Goal: Information Seeking & Learning: Learn about a topic

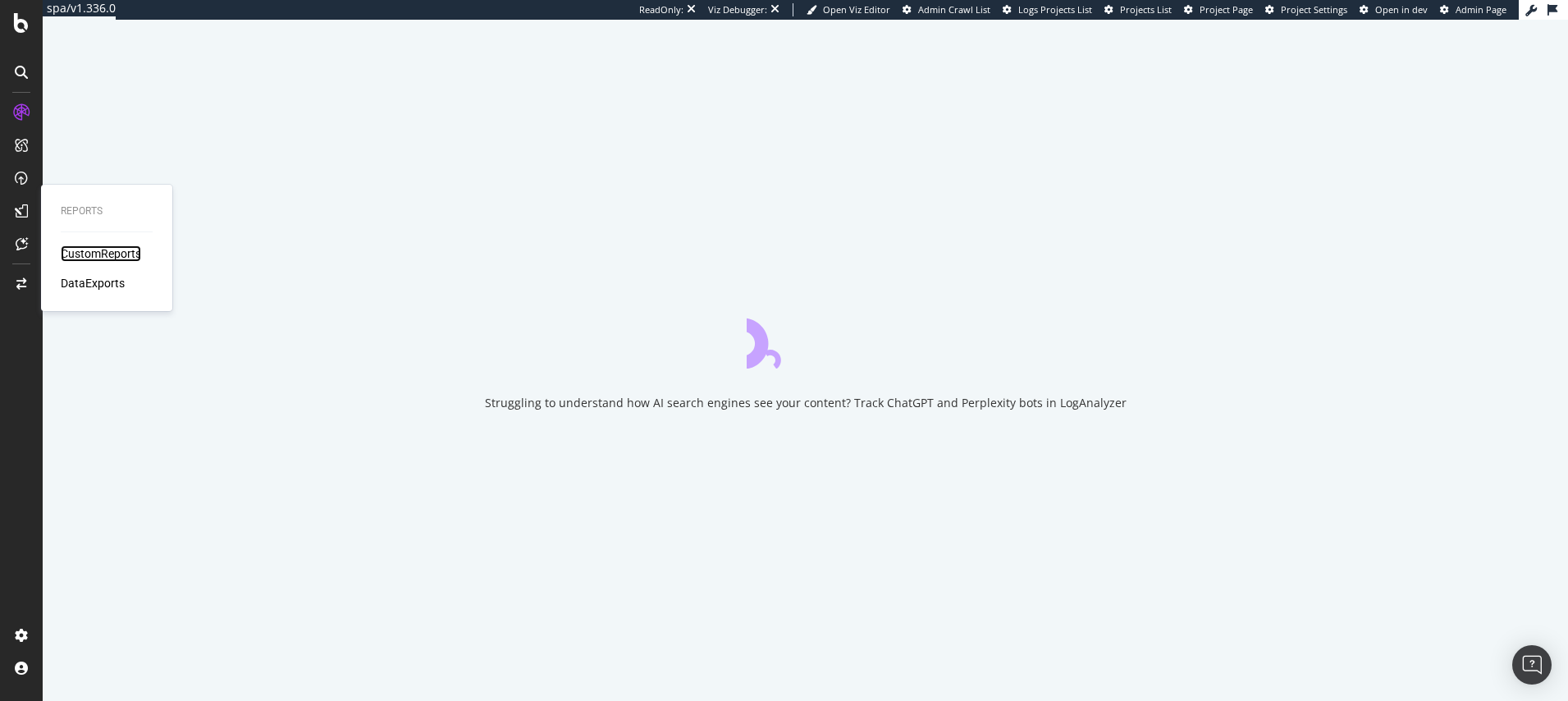
click at [75, 260] on div "CustomReports" at bounding box center [100, 254] width 80 height 16
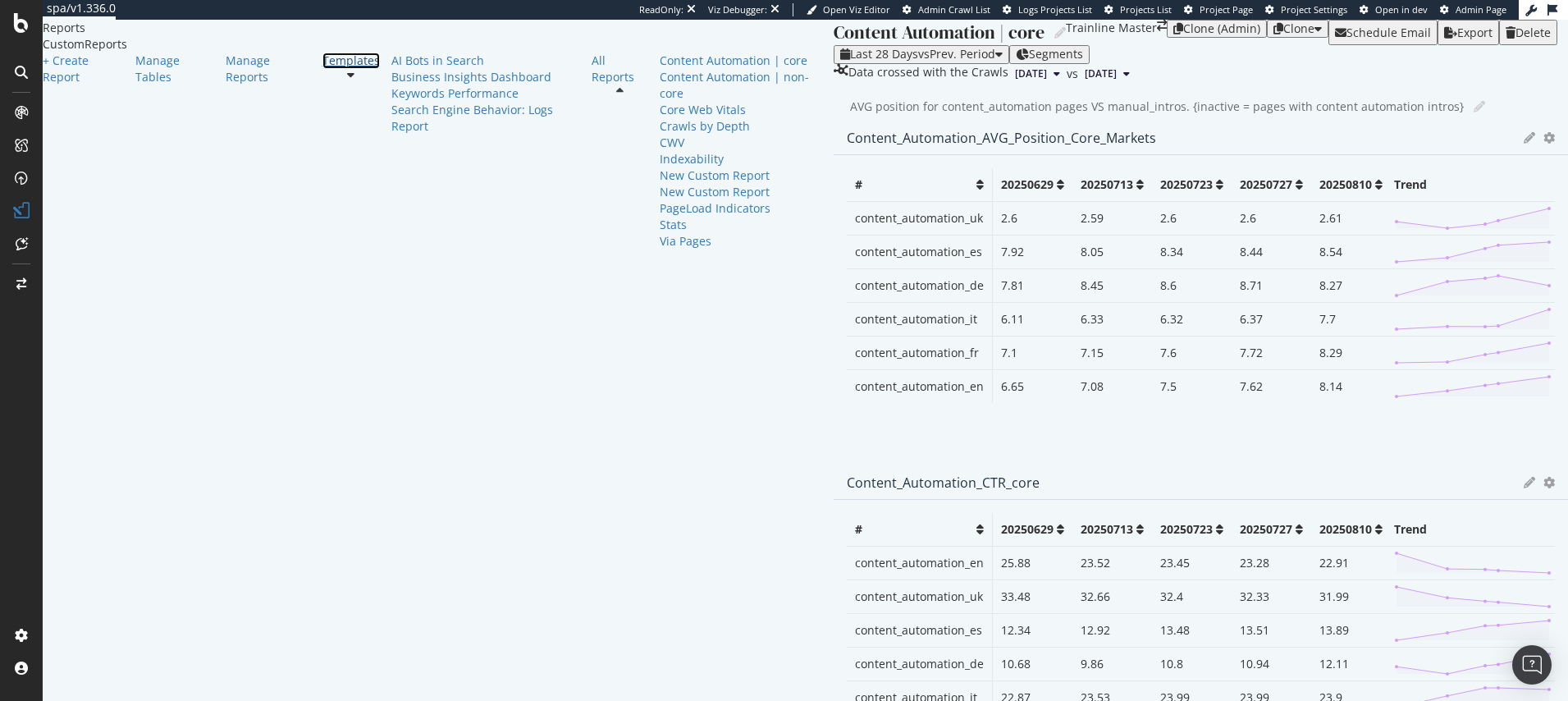
click at [323, 69] on link "Templates" at bounding box center [352, 60] width 58 height 16
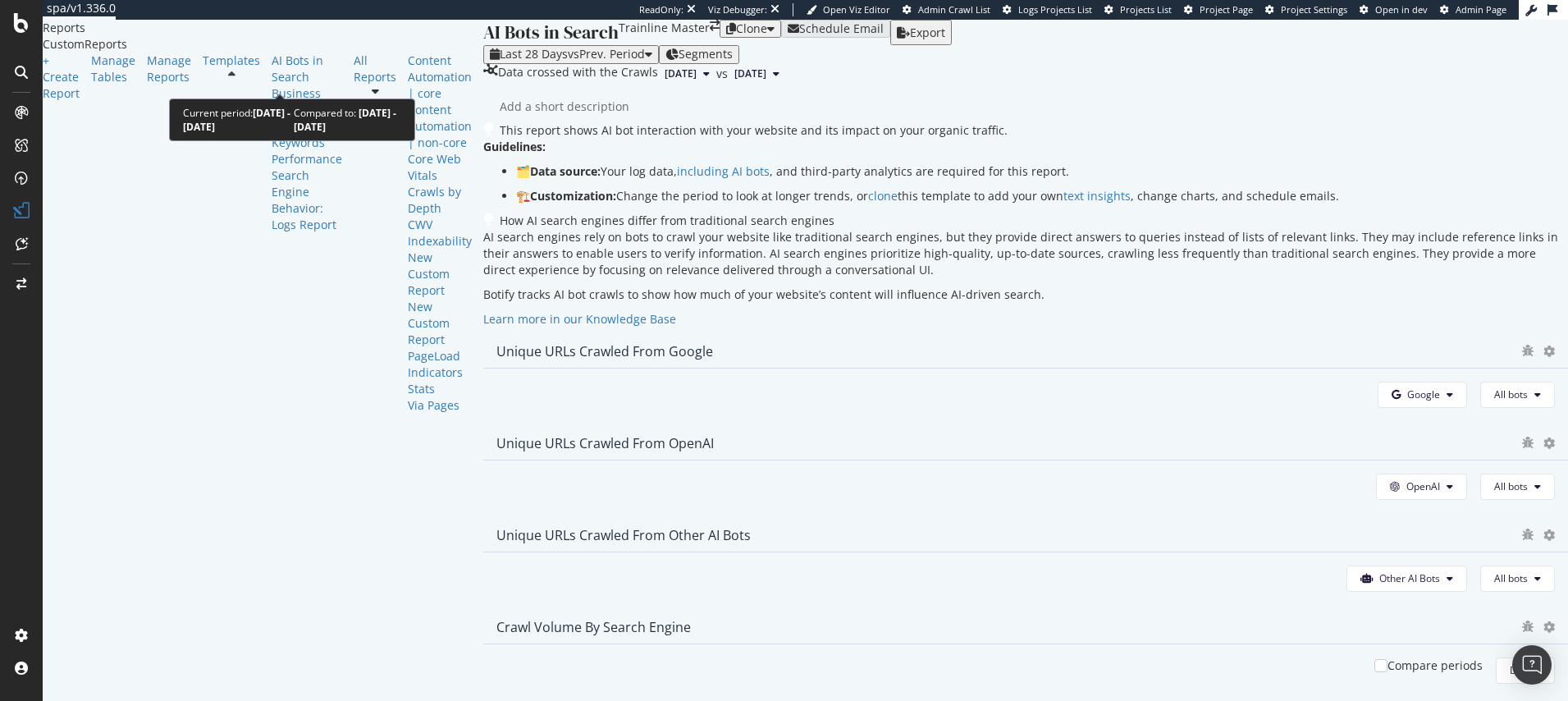
click at [568, 62] on span "vs Prev. Period" at bounding box center [606, 54] width 77 height 15
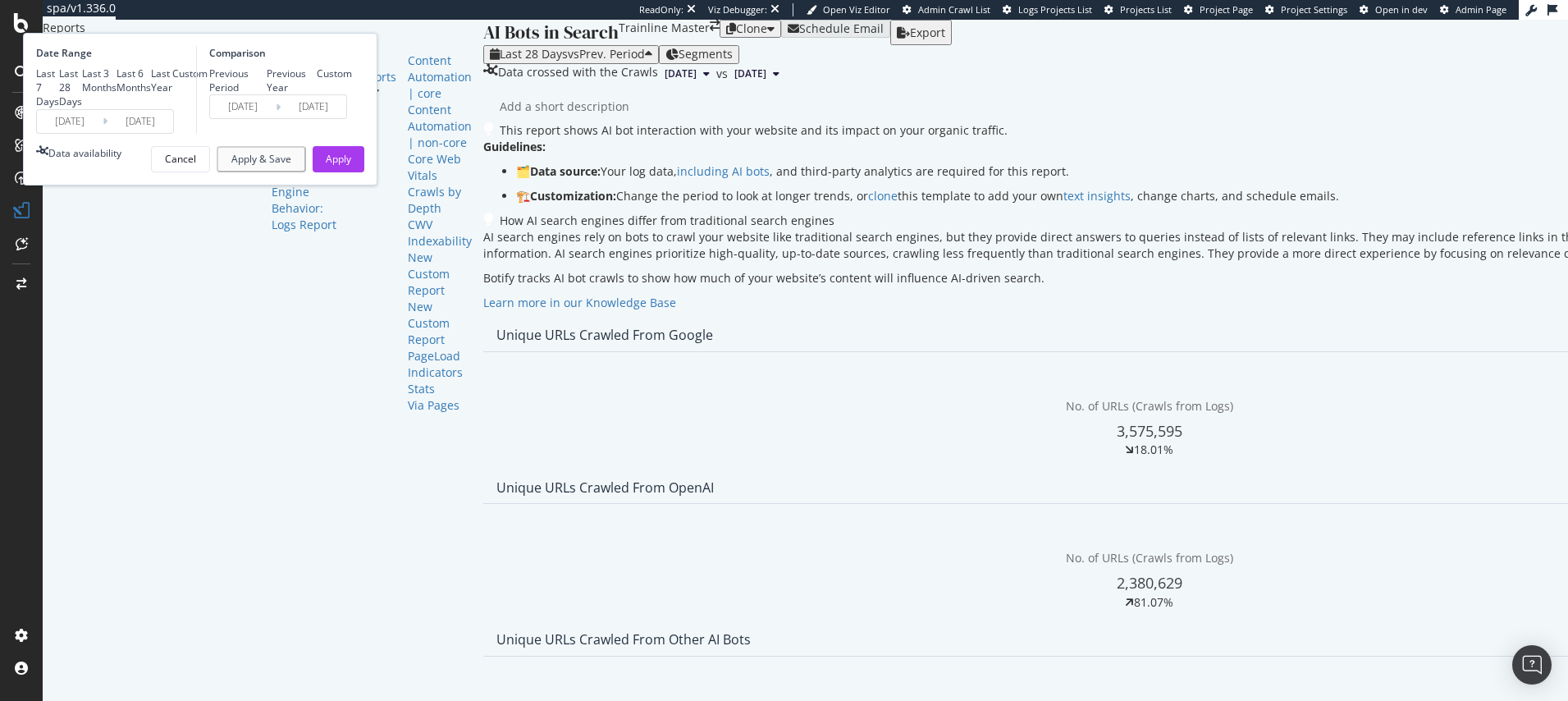
click at [117, 94] on div "Last 3 Months" at bounding box center [99, 80] width 35 height 28
type input "2025/05/14"
type input "2025/02/11"
type input "2025/05/13"
click at [317, 94] on div "Previous Year" at bounding box center [292, 80] width 51 height 28
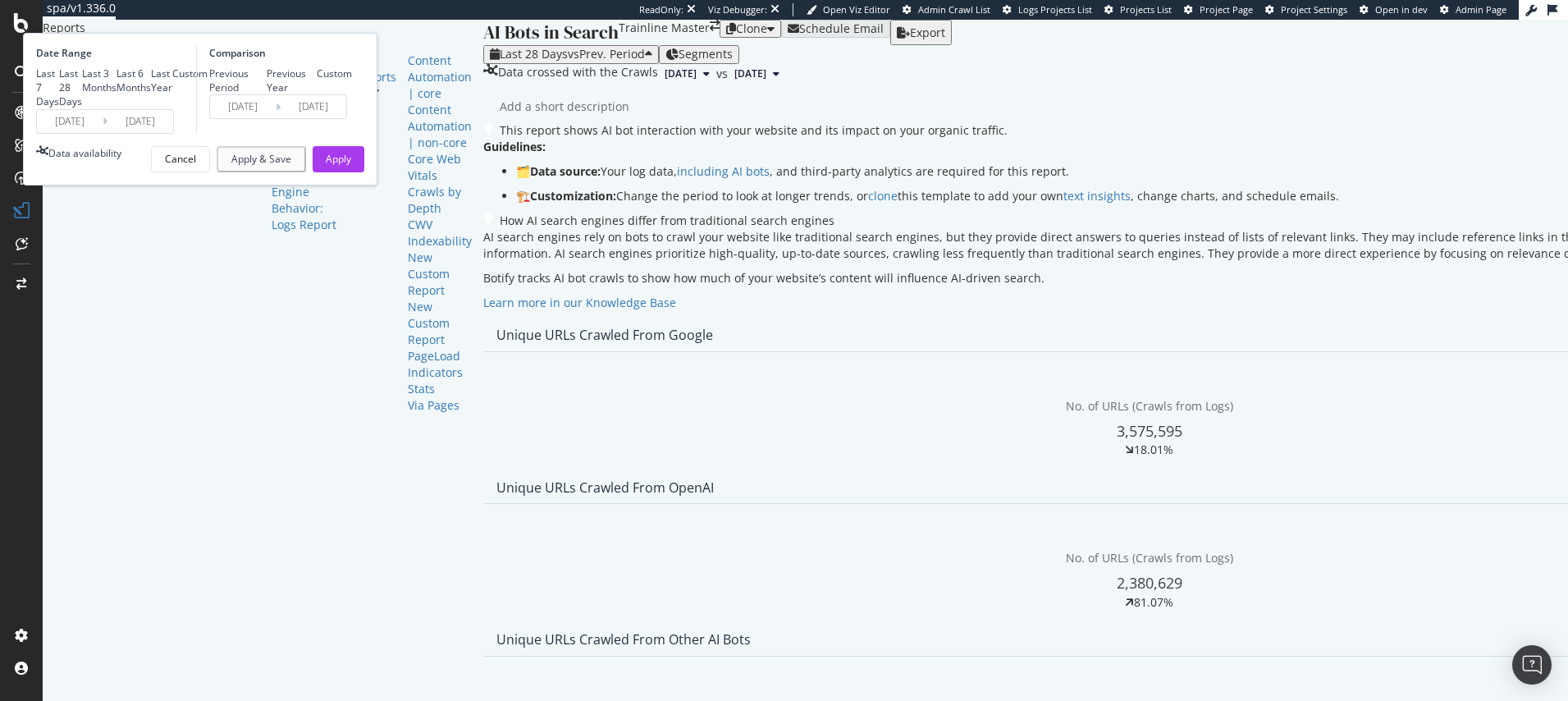
type input "2024/05/15"
type input "2024/08/14"
click at [351, 166] on div "Apply" at bounding box center [338, 159] width 25 height 13
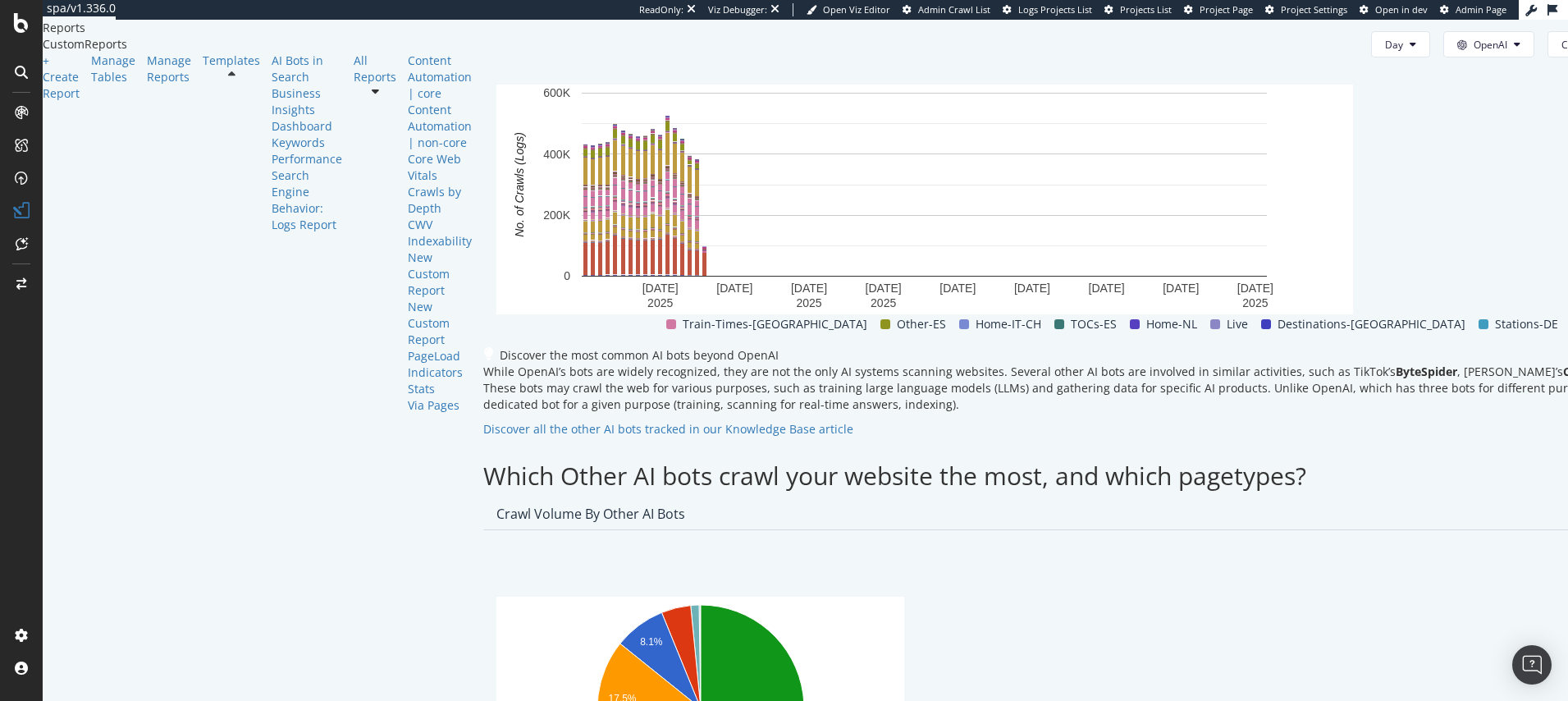
scroll to position [2285, 0]
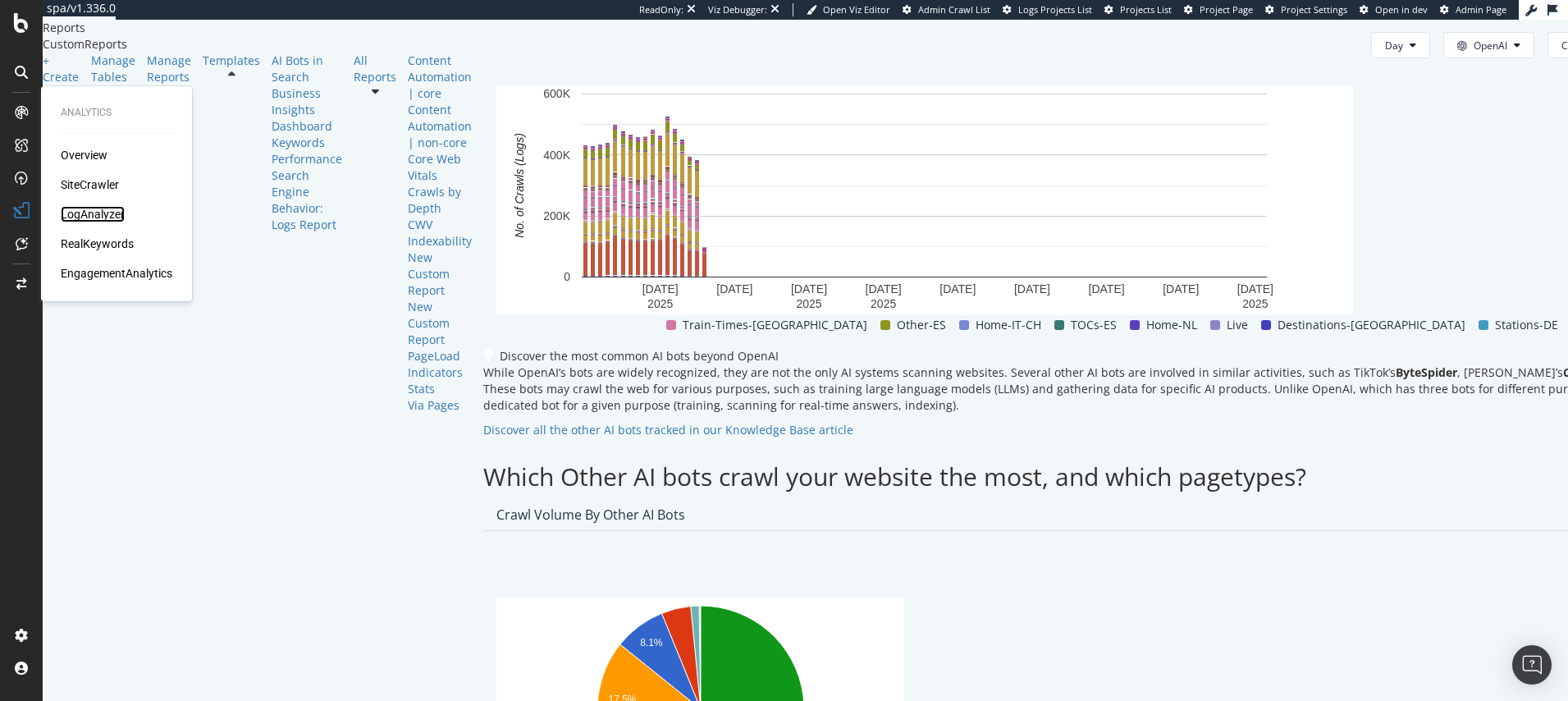
click at [87, 214] on div "LogAnalyzer" at bounding box center [93, 214] width 64 height 16
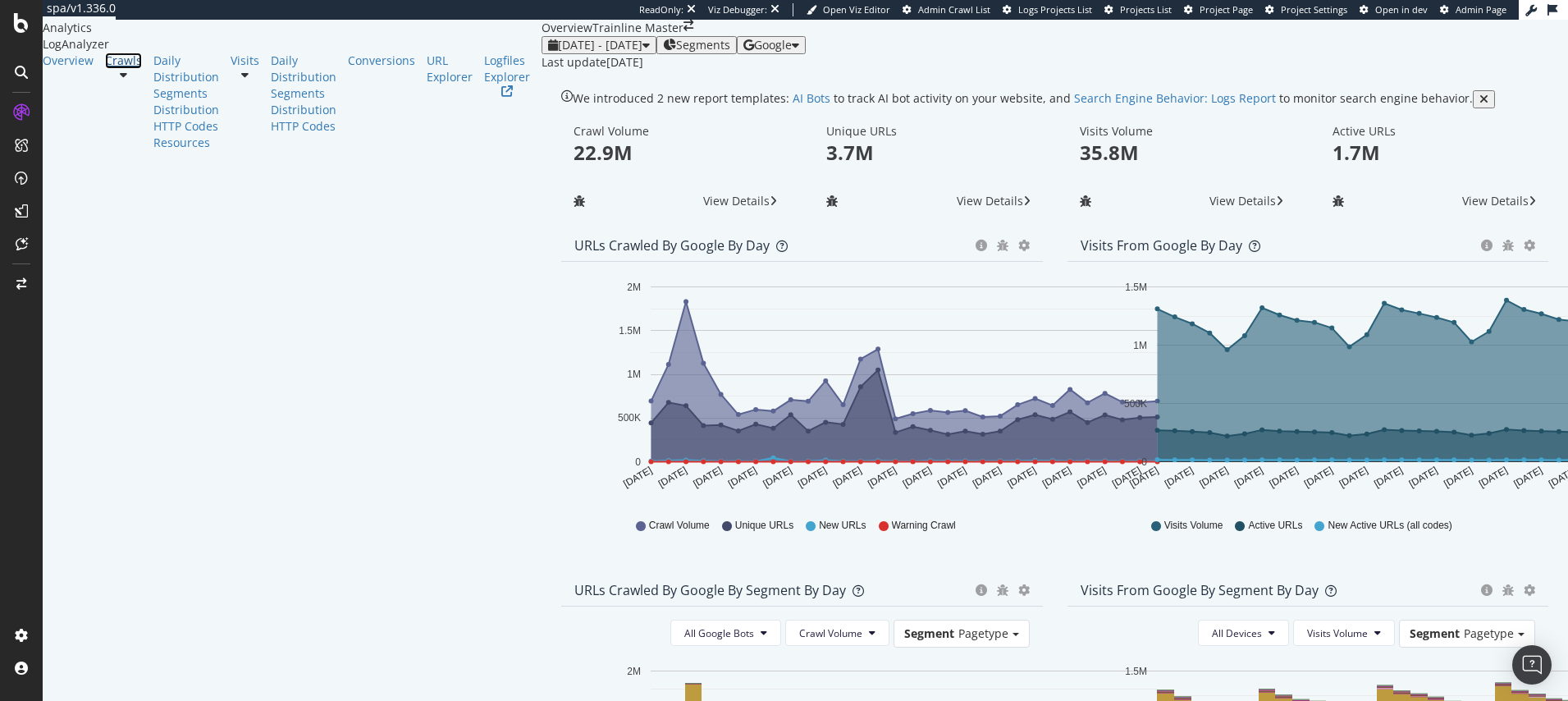
click at [111, 69] on link "Crawls" at bounding box center [123, 60] width 37 height 16
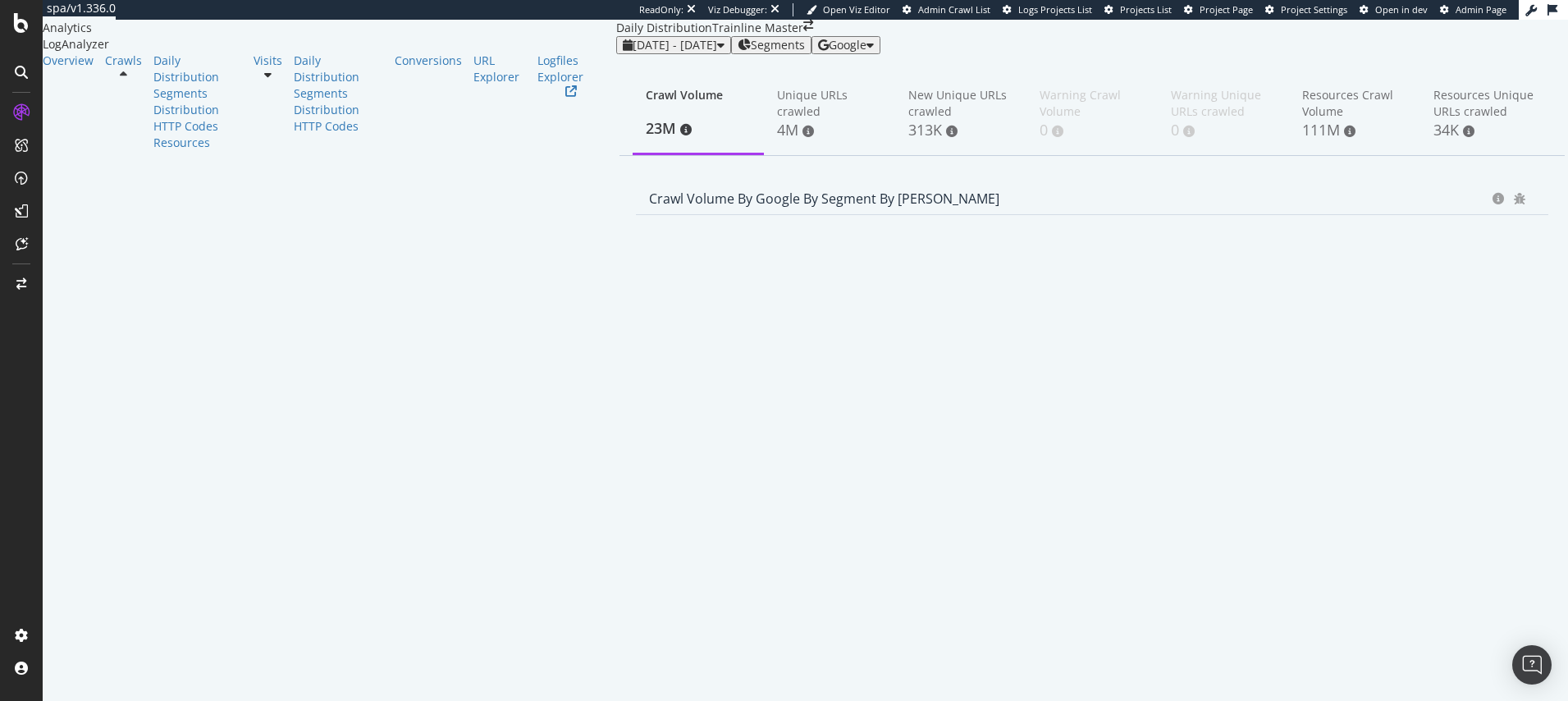
click at [874, 52] on div "Google" at bounding box center [846, 45] width 56 height 13
click at [1432, 106] on div "OpenAI" at bounding box center [1422, 95] width 113 height 24
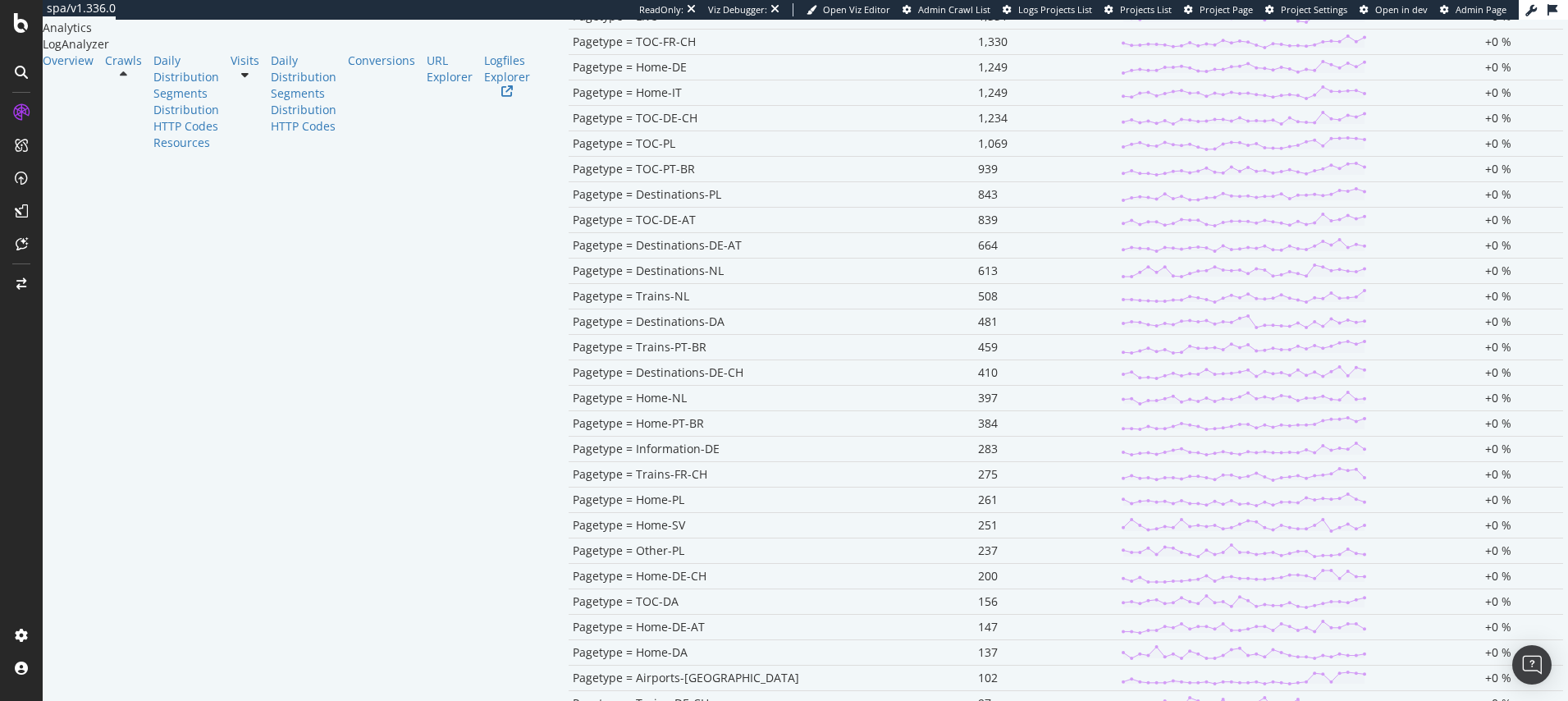
scroll to position [3317, 0]
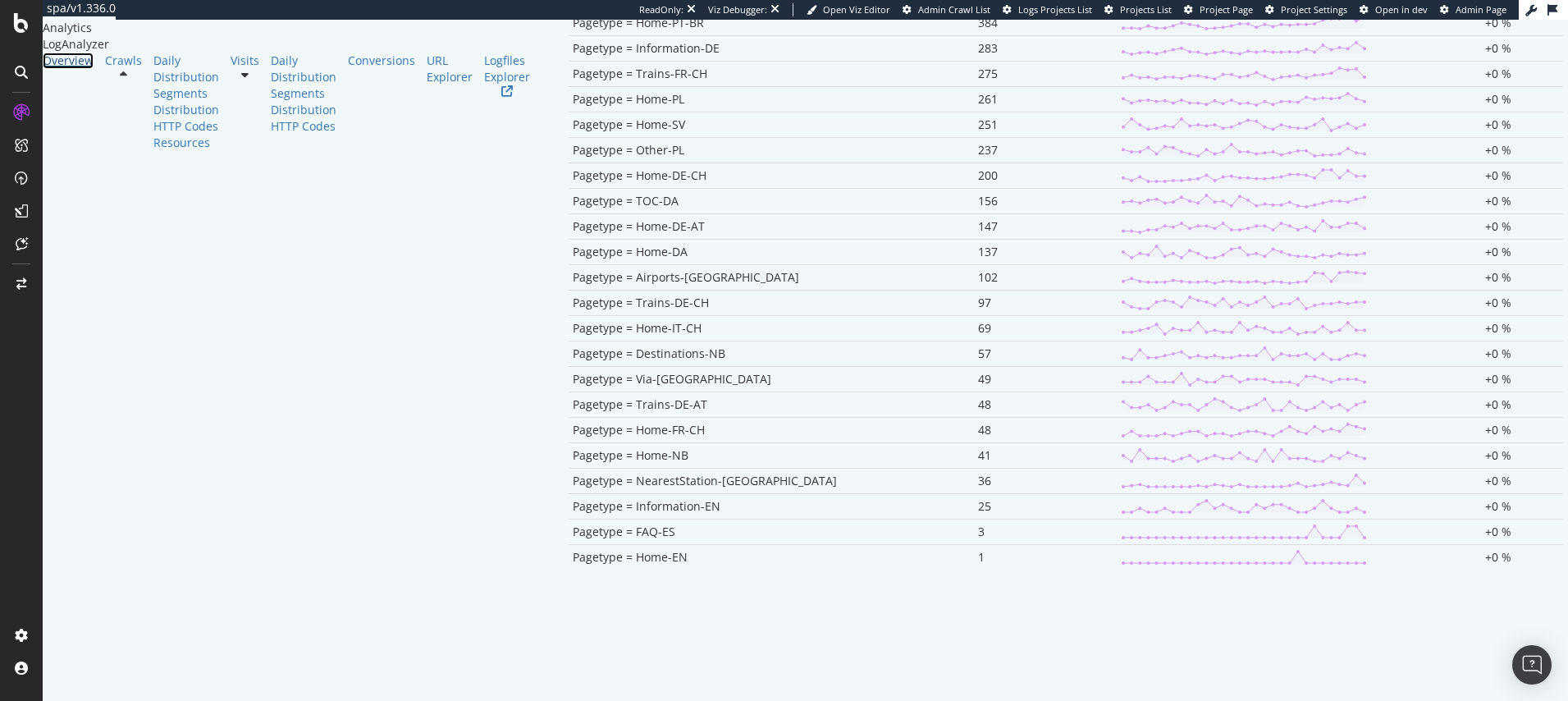
click at [92, 69] on div "Overview" at bounding box center [67, 60] width 51 height 16
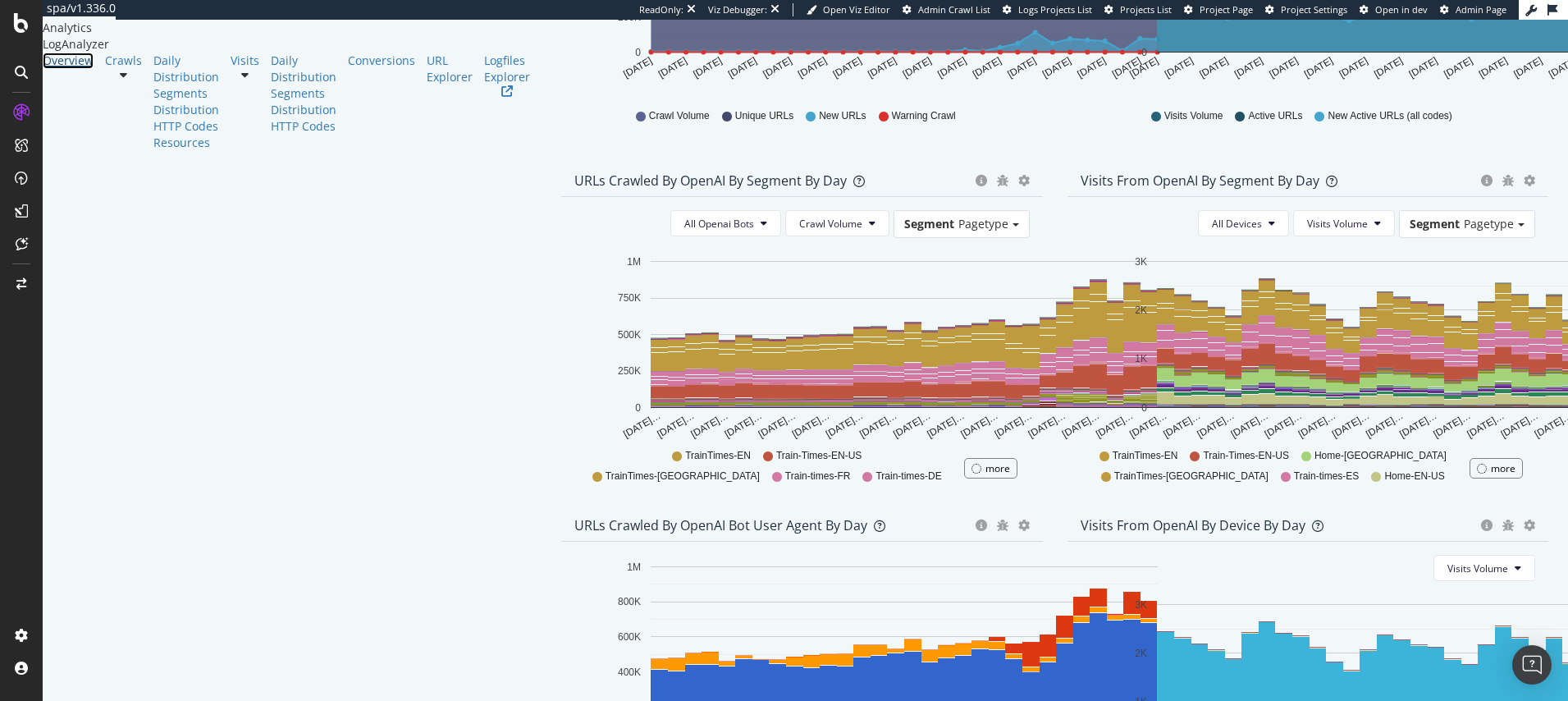
scroll to position [441, 0]
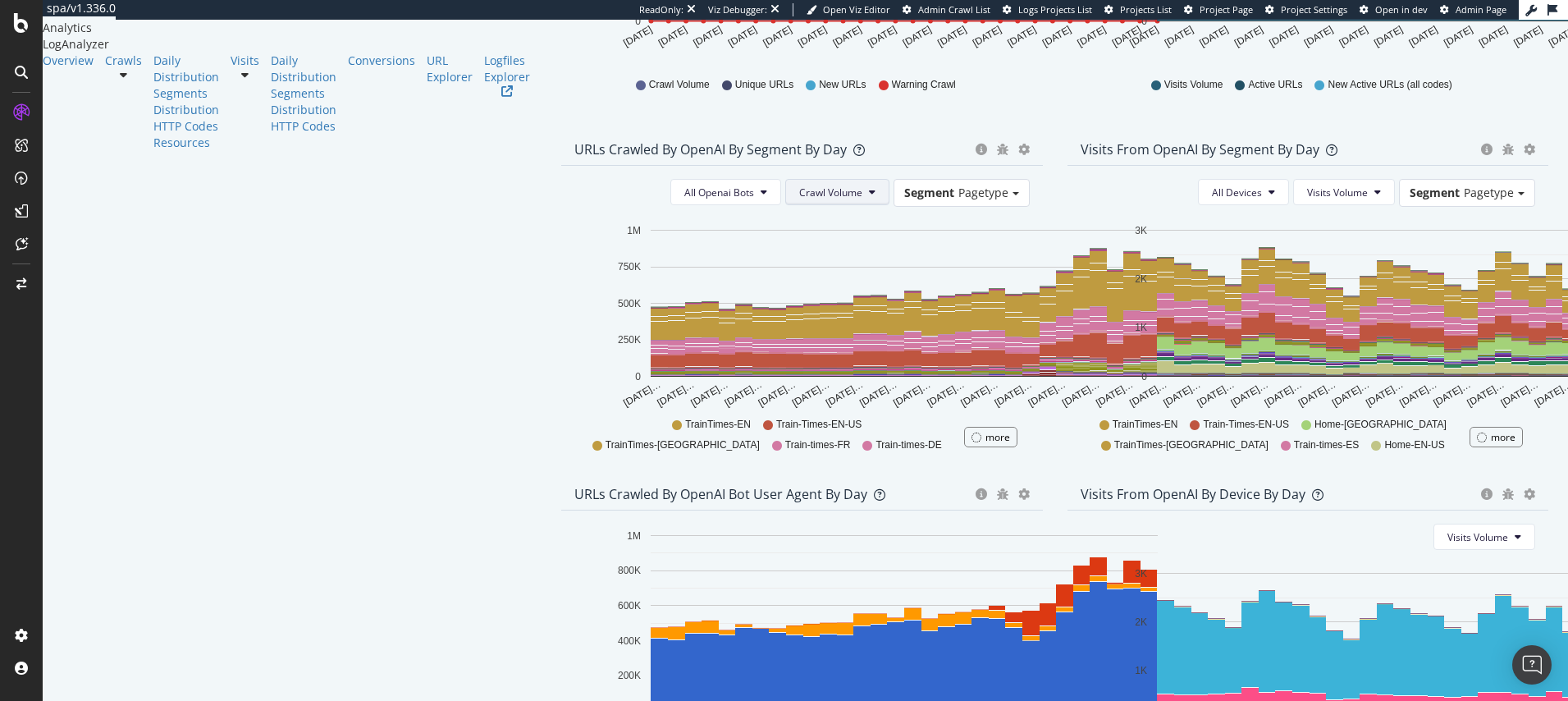
click at [785, 205] on button "Crawl Volume" at bounding box center [837, 192] width 104 height 26
click at [671, 325] on span "Unique URLs" at bounding box center [665, 319] width 65 height 14
click at [689, 200] on span "All Openai Bots" at bounding box center [724, 192] width 69 height 13
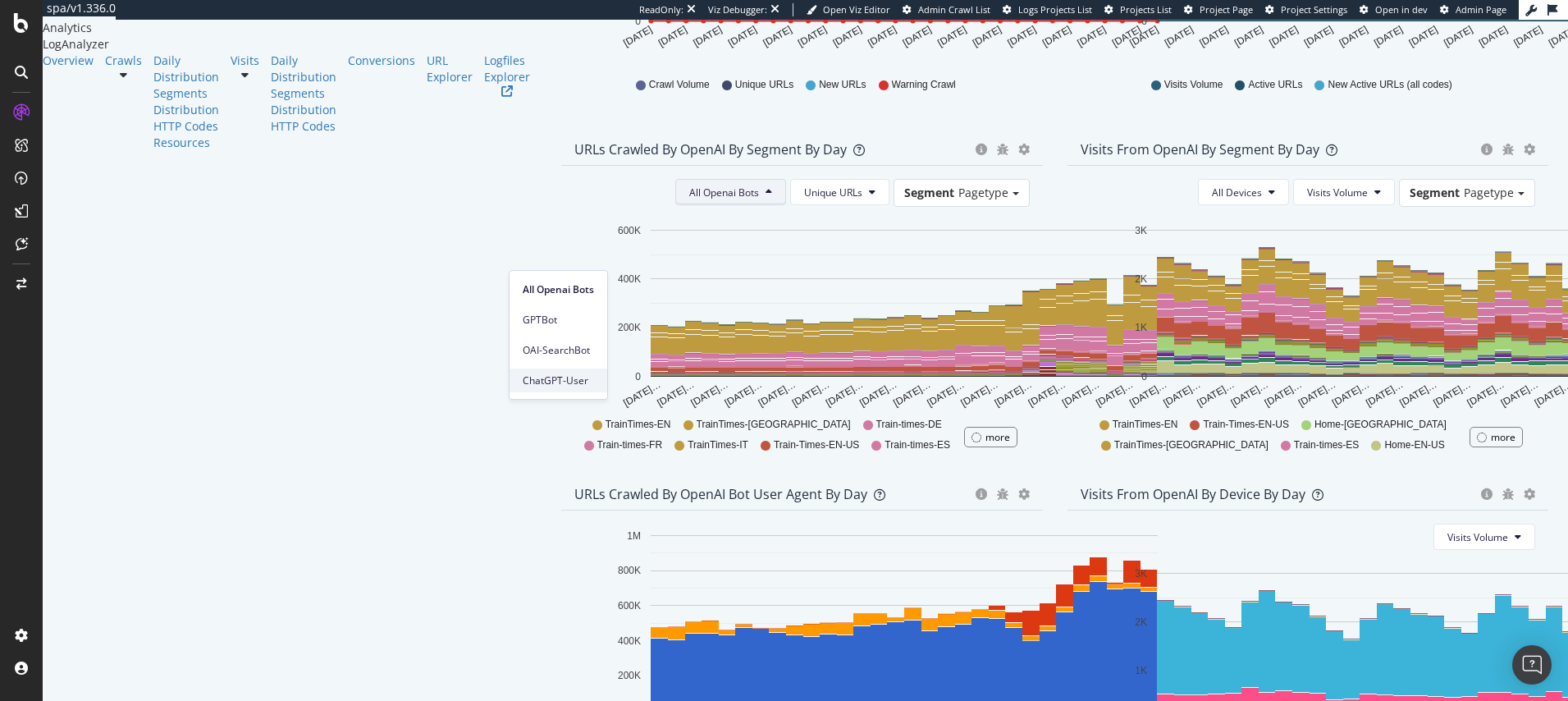
click at [567, 368] on div "ChatGPT-User" at bounding box center [558, 380] width 97 height 24
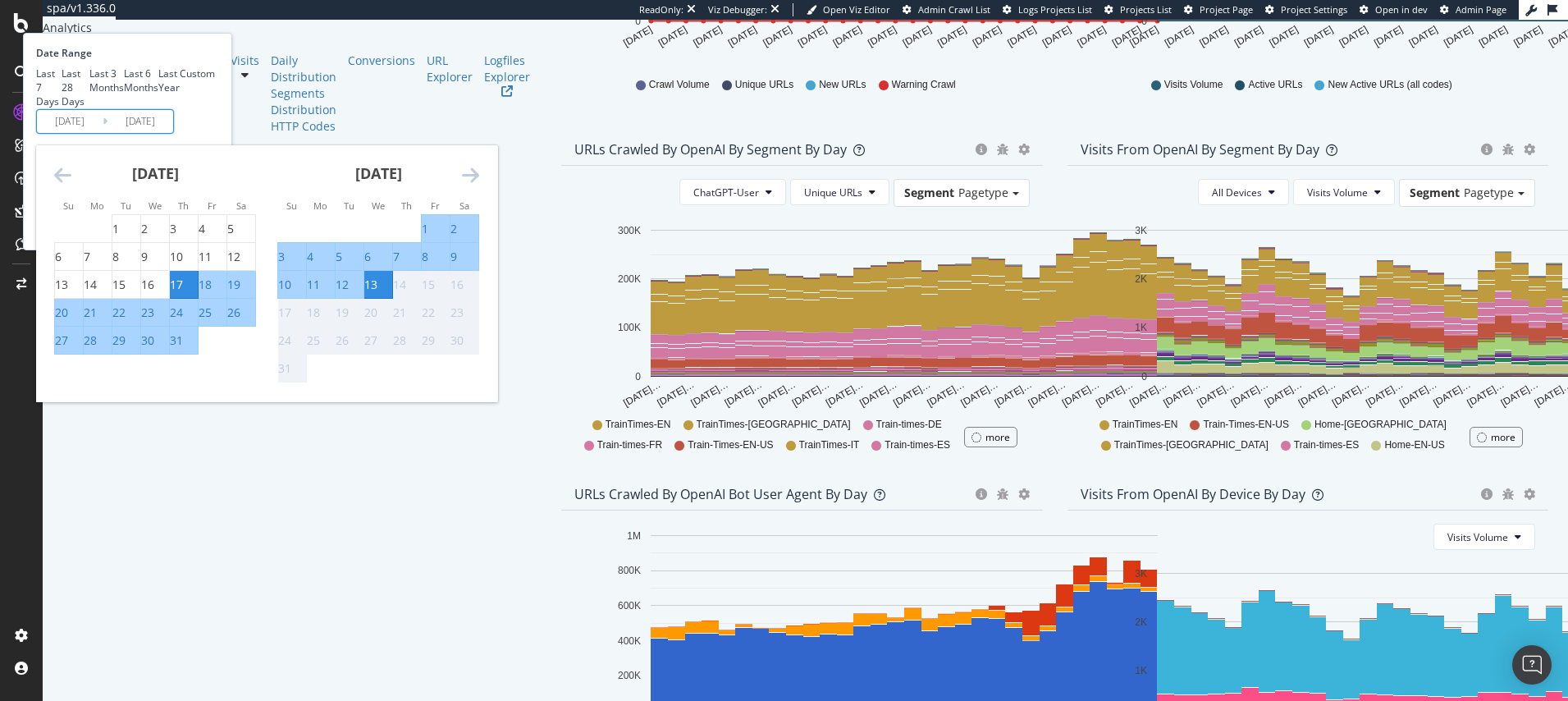
click at [102, 133] on input "2025/07/17" at bounding box center [69, 121] width 66 height 23
click at [71, 185] on icon "Move backward to switch to the previous month." at bounding box center [63, 175] width 17 height 19
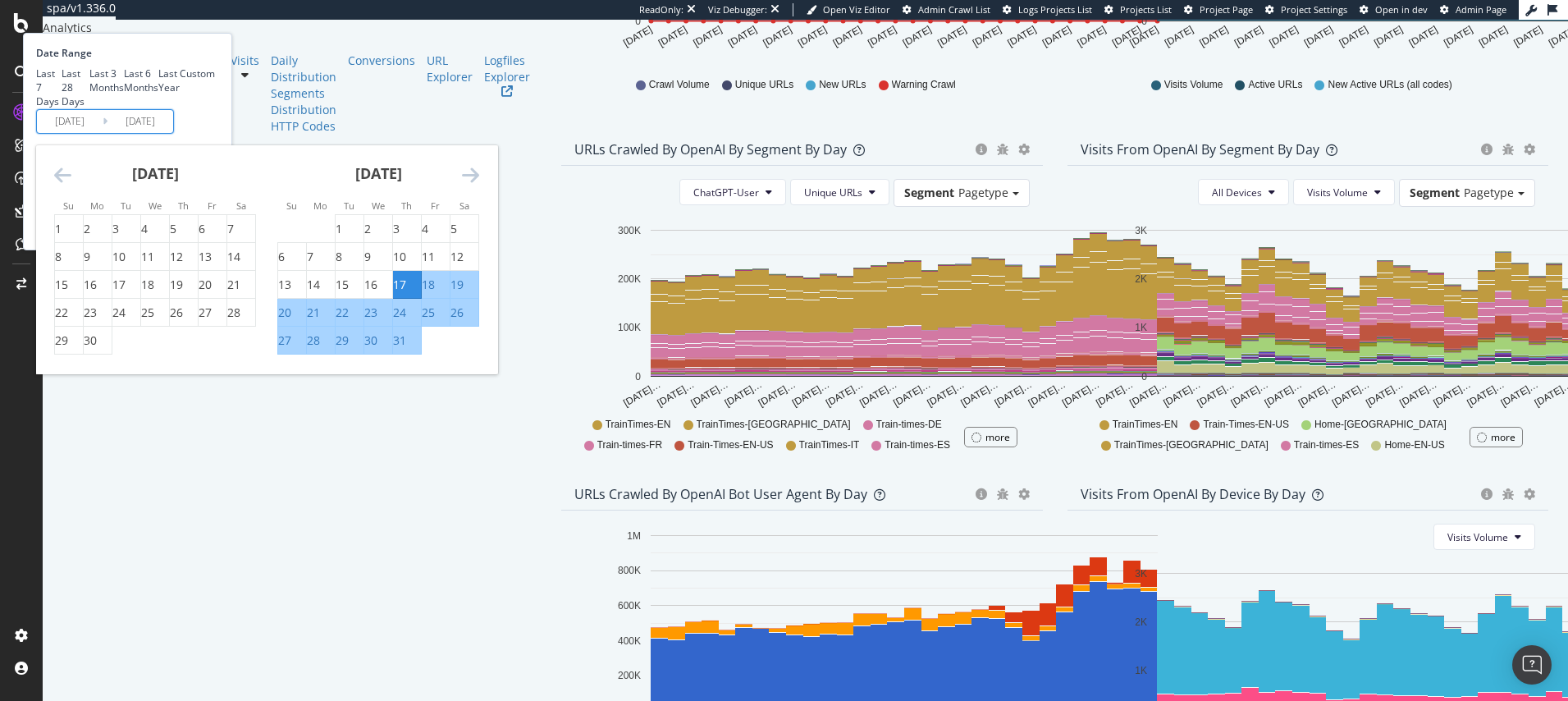
click at [71, 185] on icon "Move backward to switch to the previous month." at bounding box center [63, 175] width 17 height 19
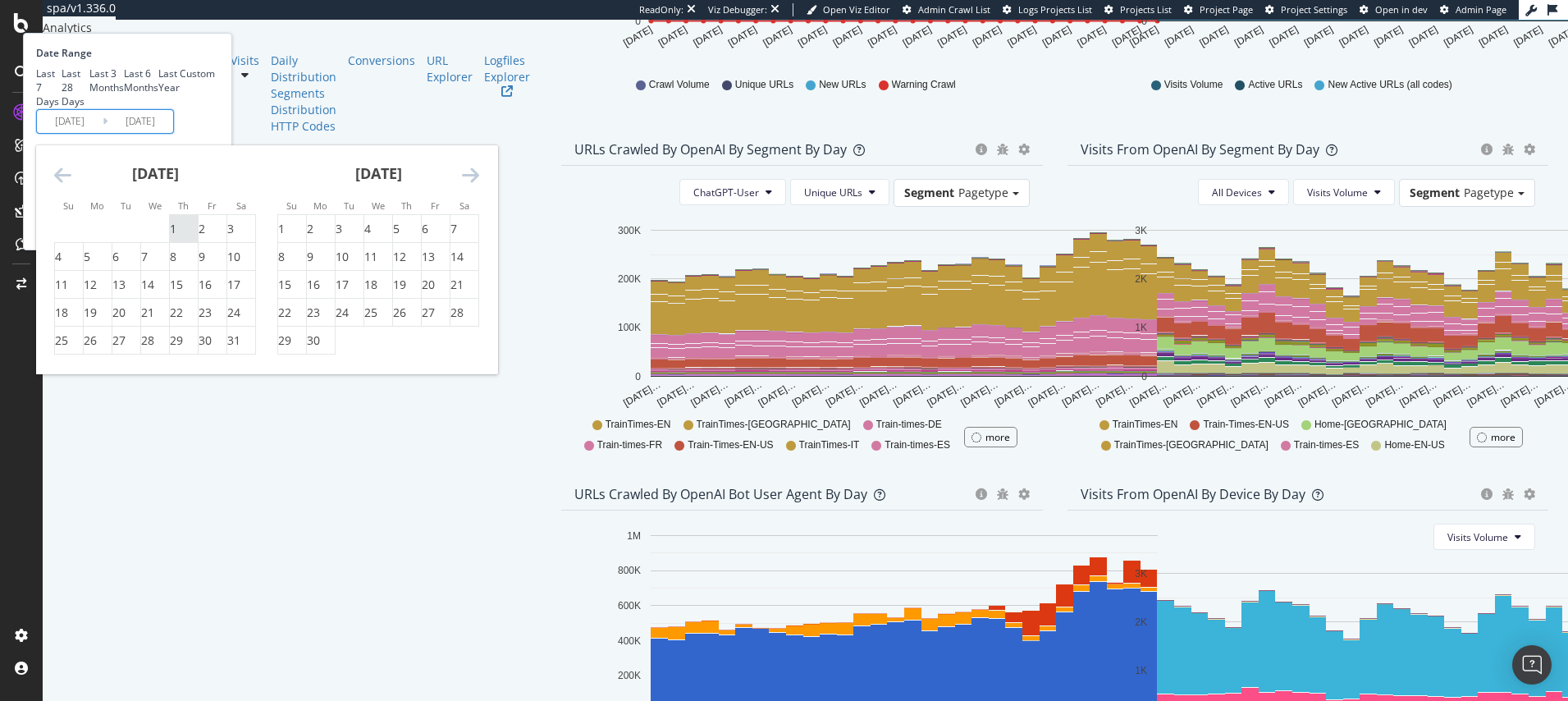
click at [176, 237] on div "1" at bounding box center [173, 229] width 7 height 16
type input "2025/05/01"
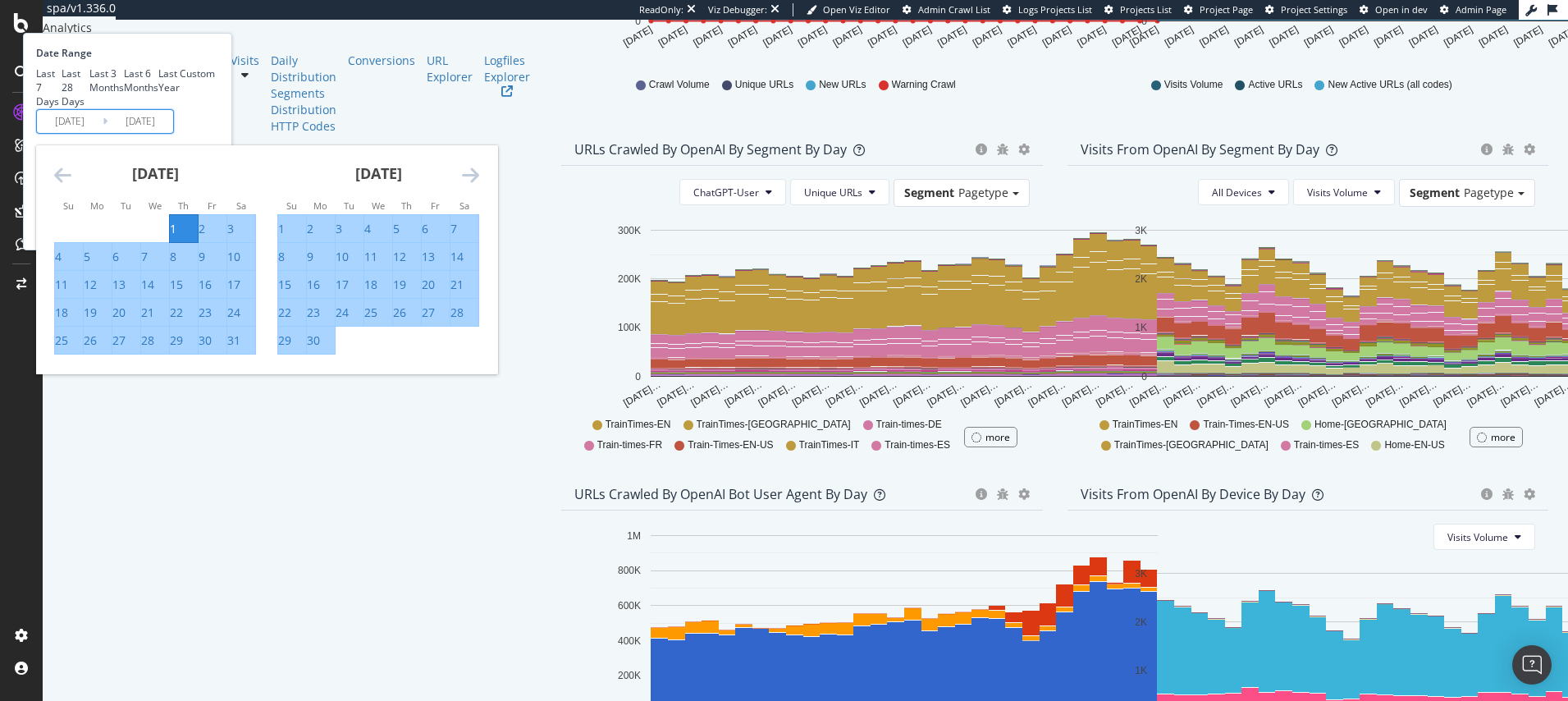
click at [215, 134] on div "Date Range Last 7 Days Last 28 Days Last 3 Months Last 6 Months Last Year Custo…" at bounding box center [125, 90] width 179 height 88
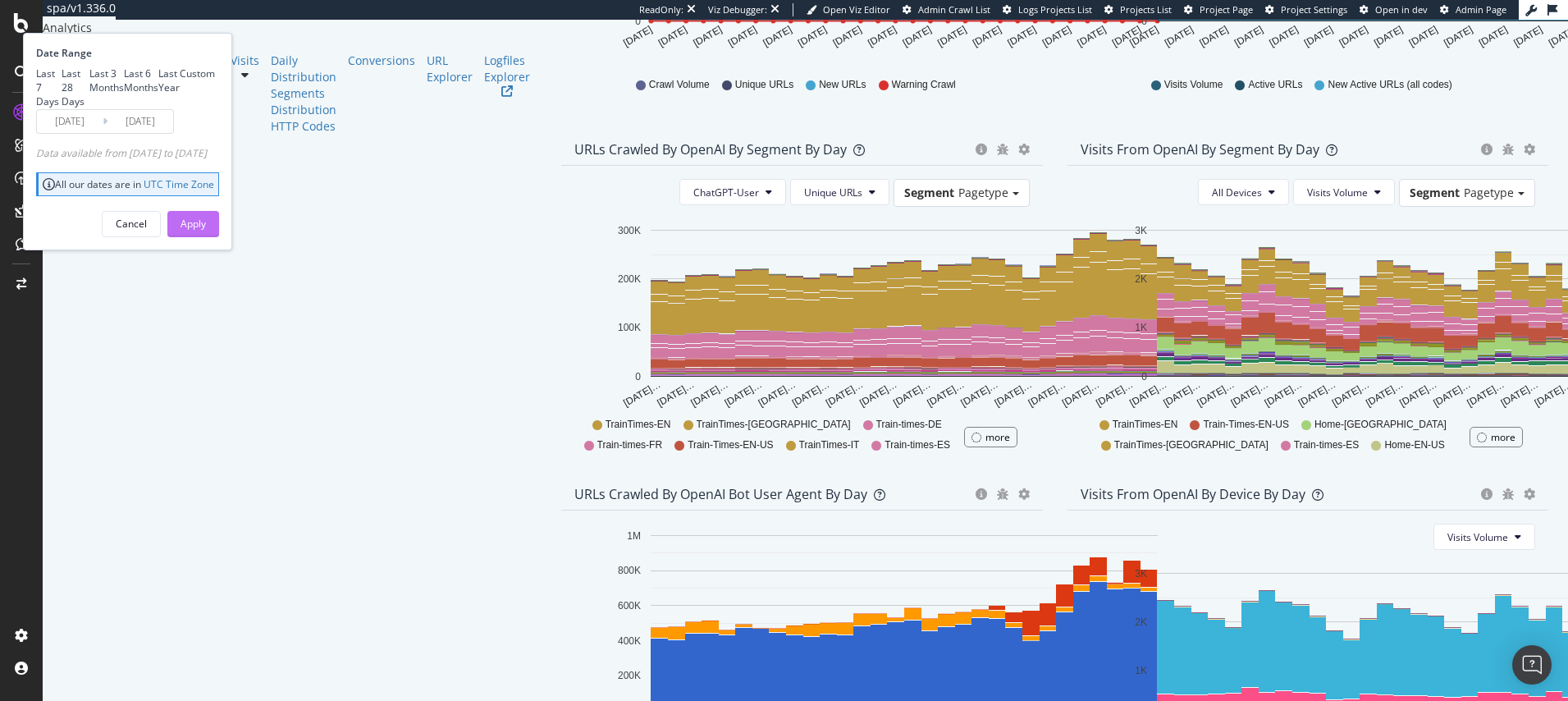
click at [206, 230] on div "Apply" at bounding box center [193, 224] width 25 height 13
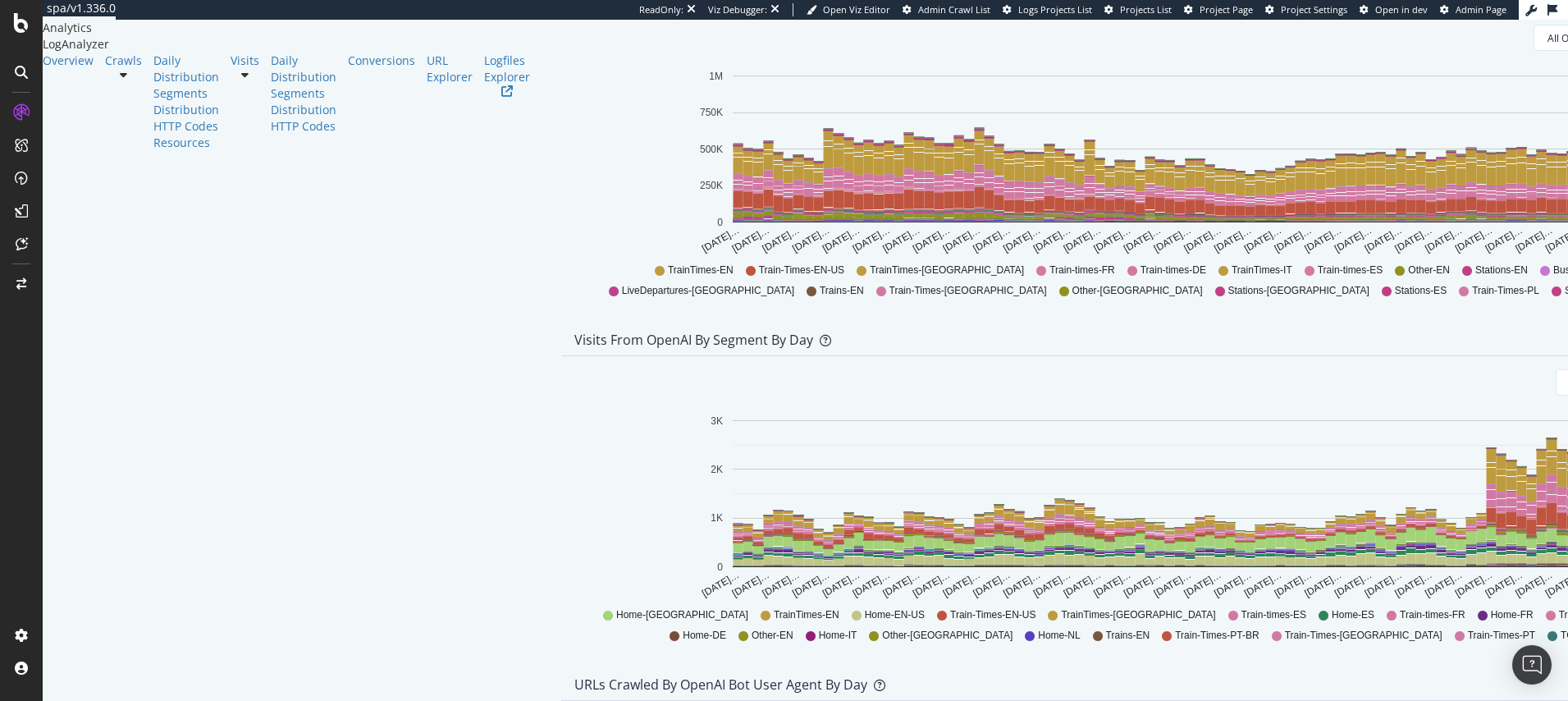
scroll to position [784, 0]
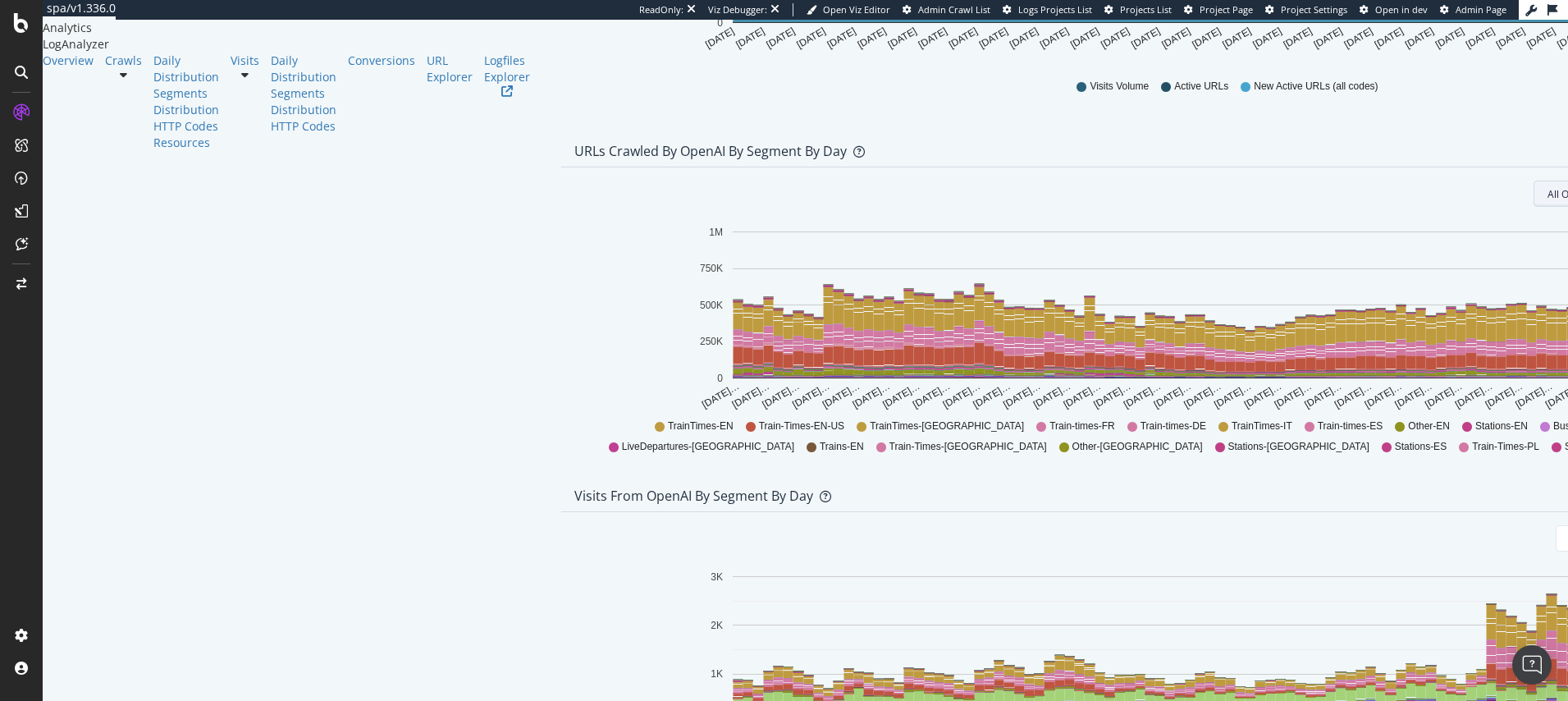
click at [1548, 202] on span "All Openai Bots" at bounding box center [1582, 194] width 69 height 13
click at [1238, 379] on span "ChatGPT-User" at bounding box center [1240, 384] width 71 height 14
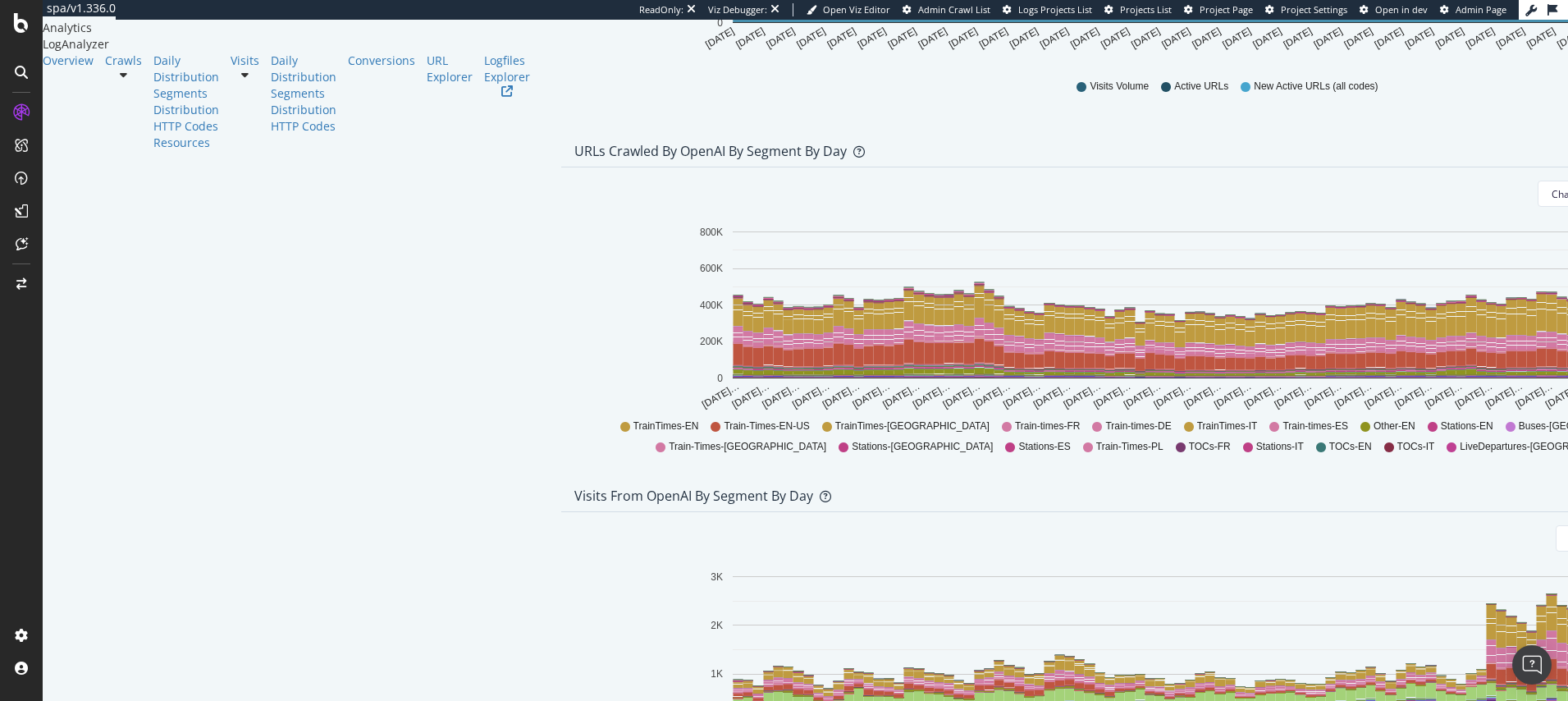
click at [1343, 324] on span "Unique URLs" at bounding box center [1350, 323] width 65 height 14
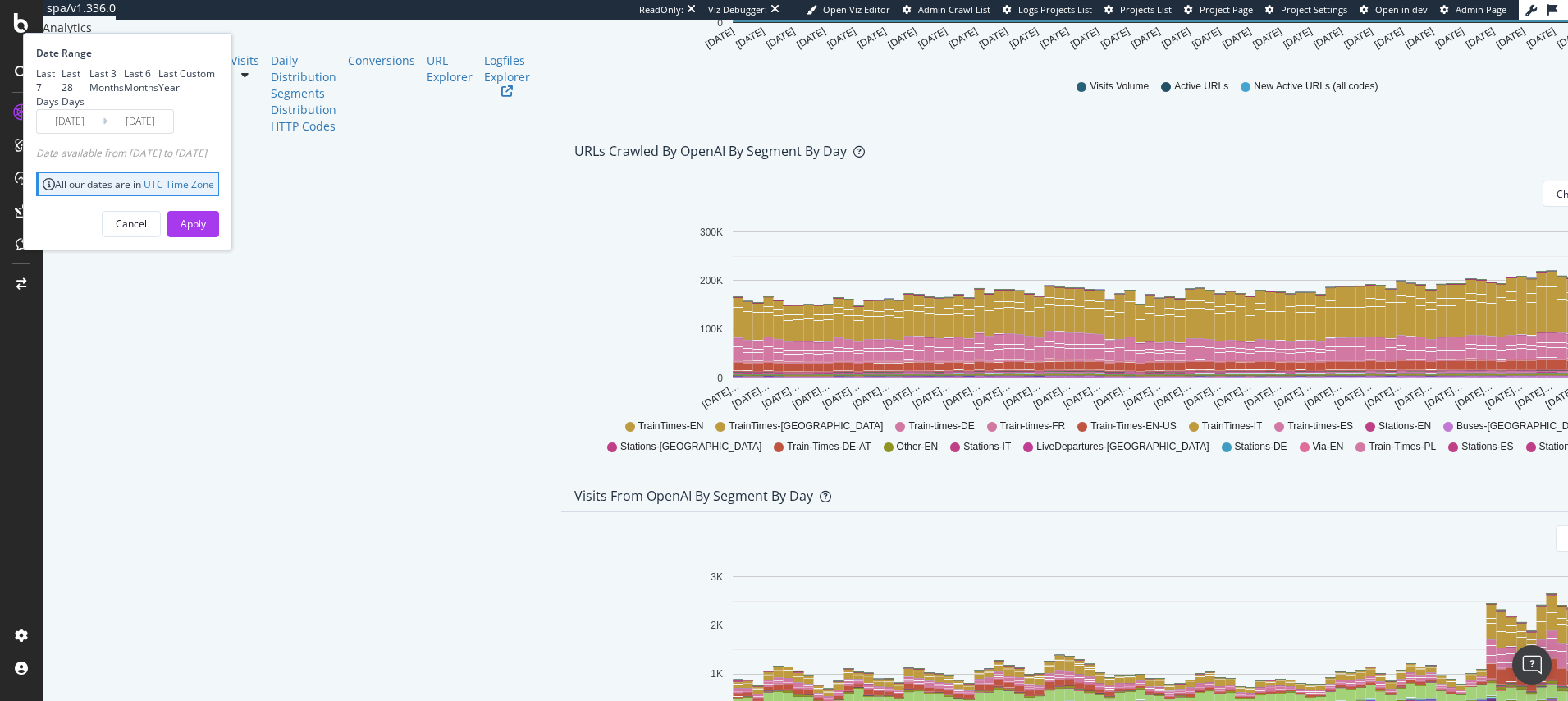
click at [102, 133] on input "2025/05/01" at bounding box center [69, 121] width 66 height 23
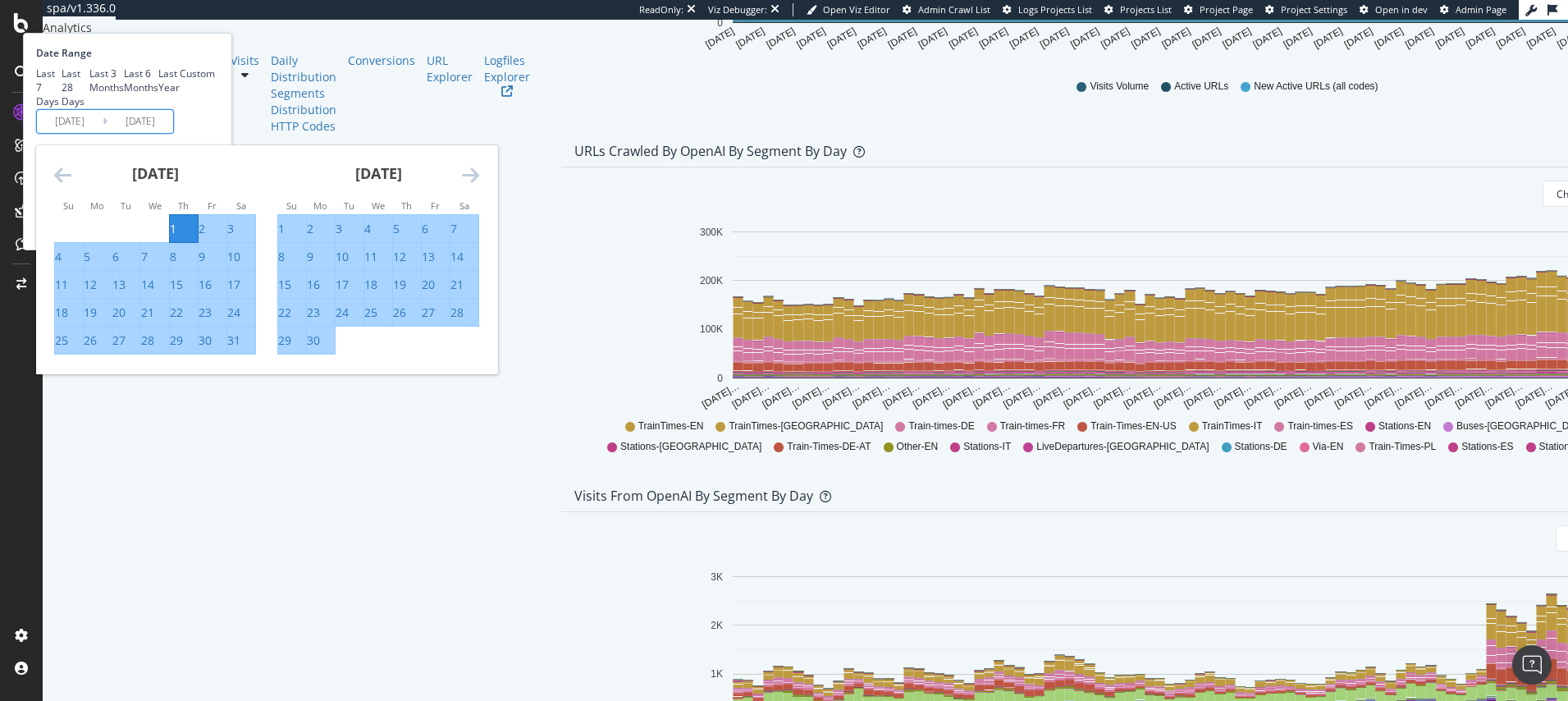
click at [71, 185] on icon "Move backward to switch to the previous month." at bounding box center [63, 175] width 17 height 19
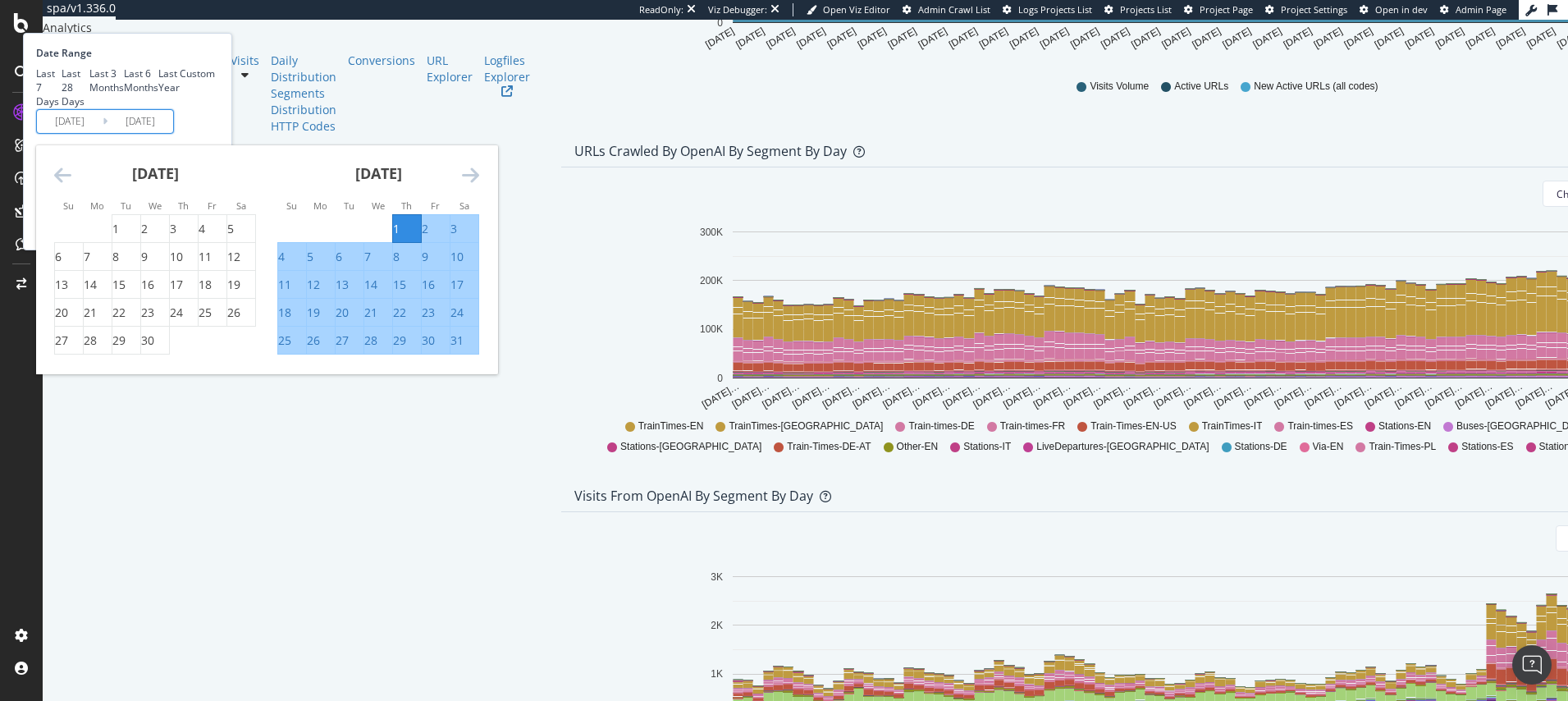
click at [71, 185] on icon "Move backward to switch to the previous month." at bounding box center [63, 175] width 17 height 19
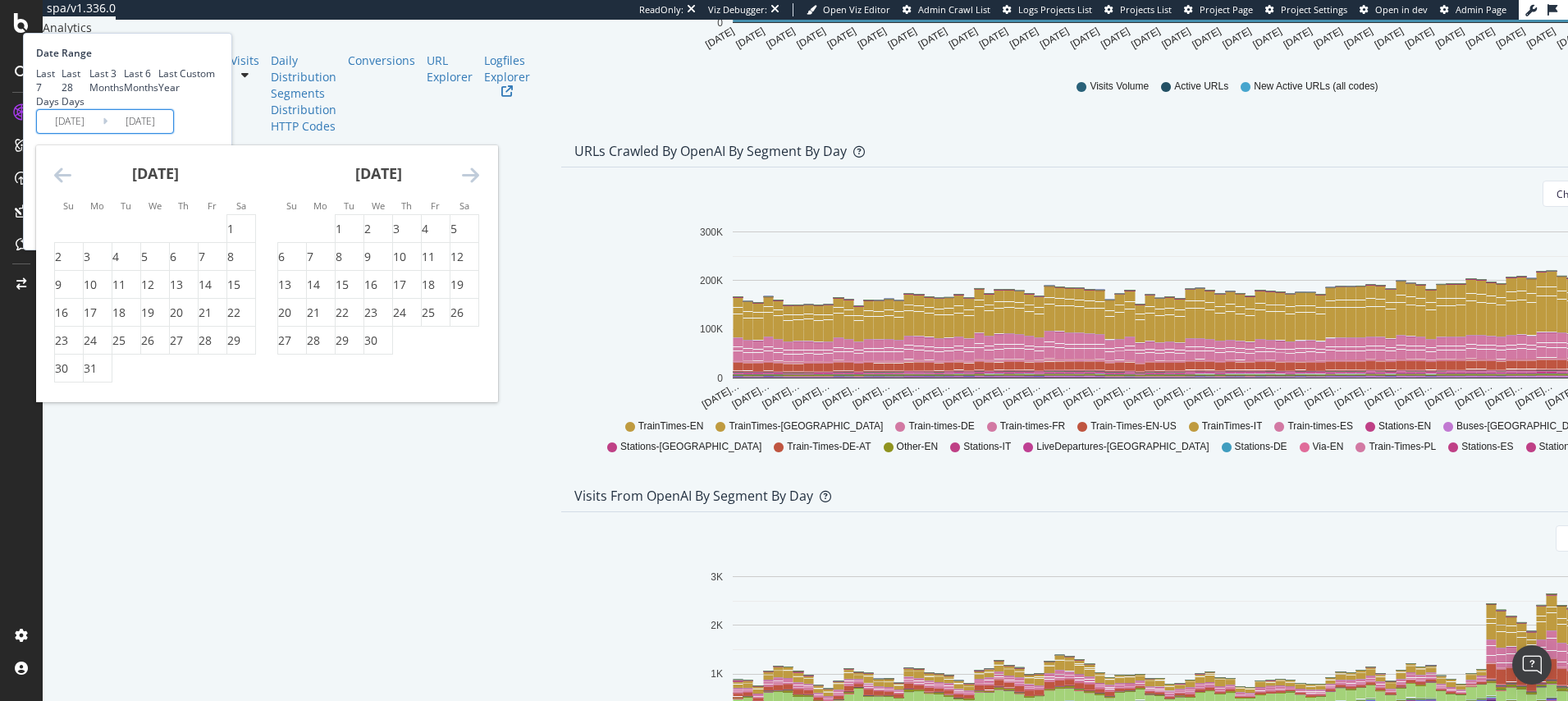
click at [71, 185] on icon "Move backward to switch to the previous month." at bounding box center [63, 175] width 17 height 19
click at [234, 237] on div "1" at bounding box center [230, 229] width 7 height 16
type input "2025/02/01"
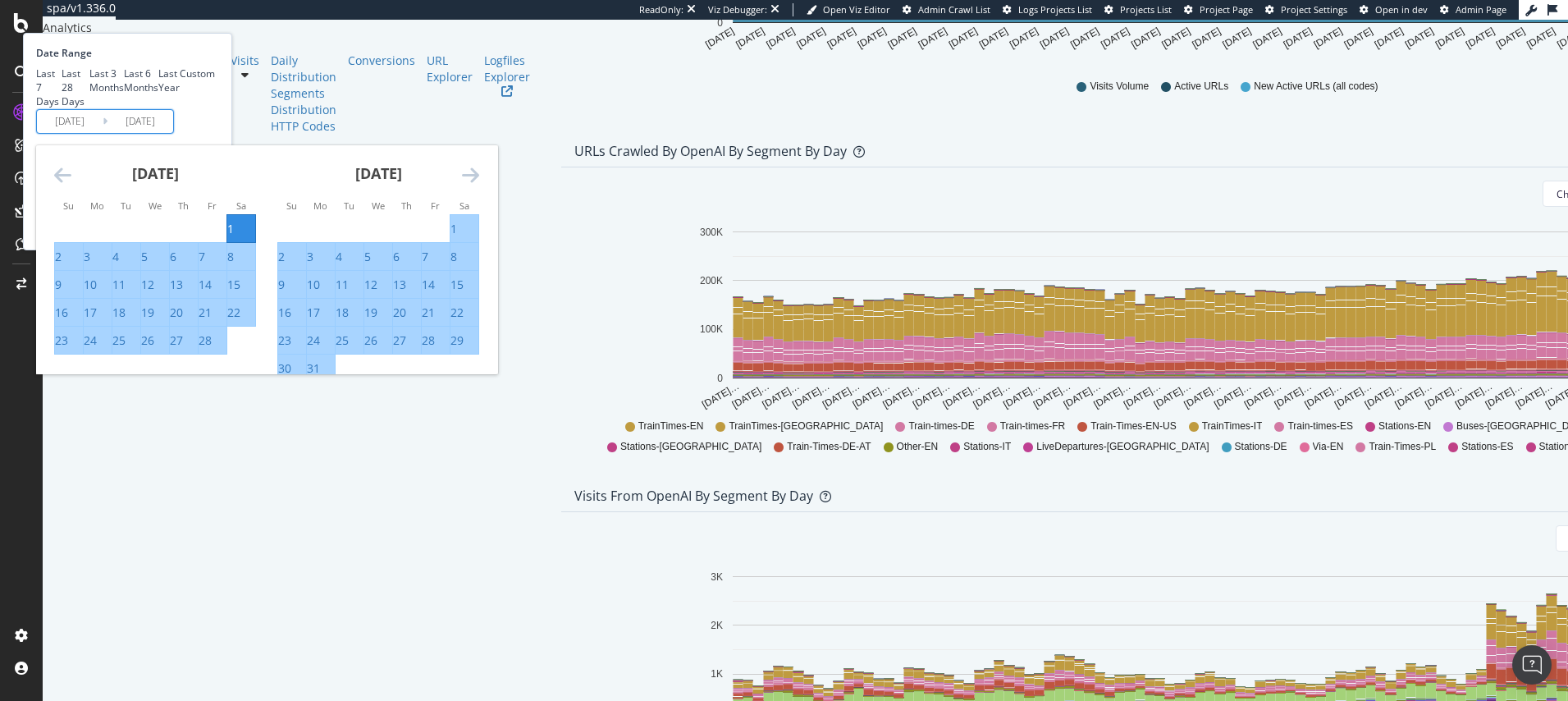
click at [232, 240] on div "Date Range Last 7 Days Last 28 Days Last 3 Months Last 6 Months Last Year Custo…" at bounding box center [127, 142] width 209 height 218
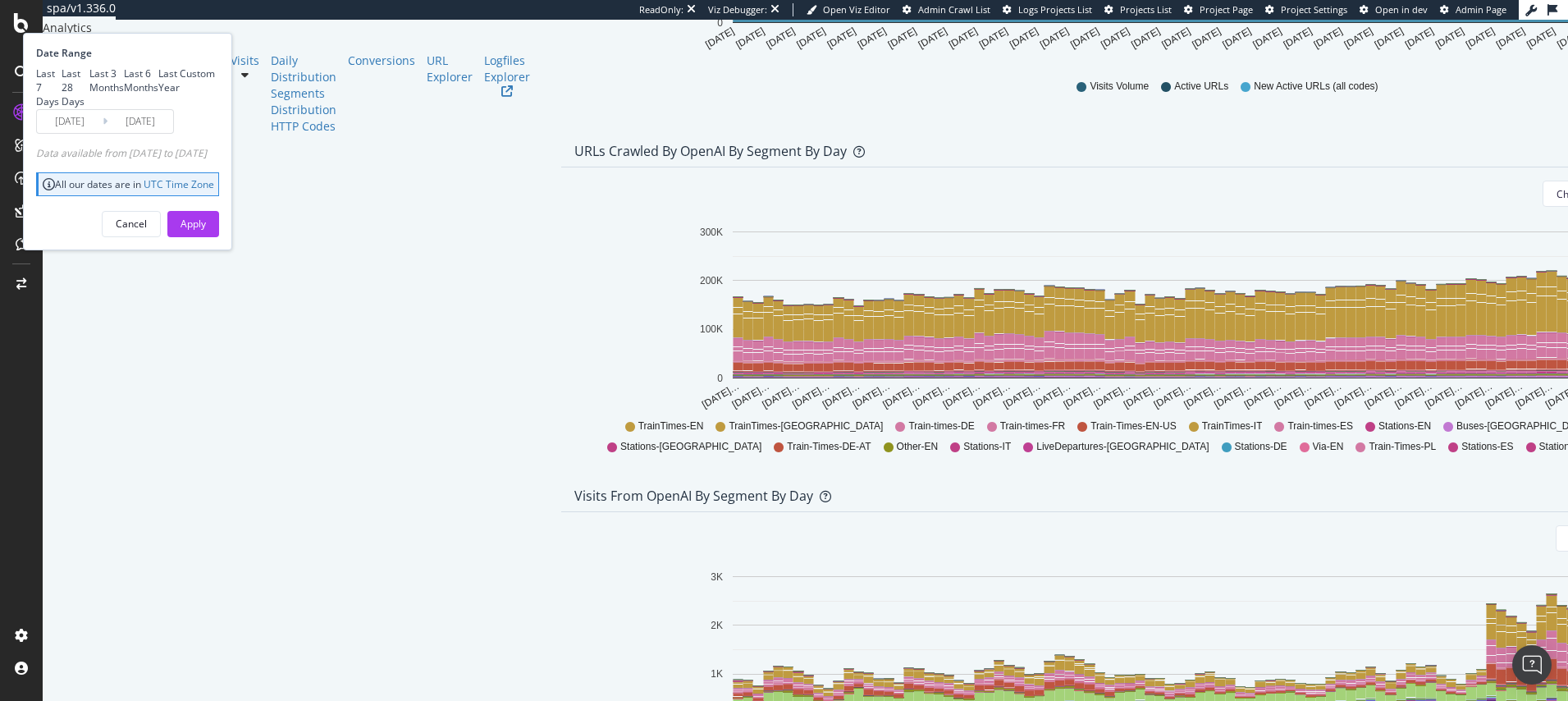
click at [232, 251] on div "Date Range Last 7 Days Last 28 Days Last 3 Months Last 6 Months Last Year Custo…" at bounding box center [127, 142] width 209 height 218
click at [206, 230] on div "Apply" at bounding box center [193, 224] width 25 height 13
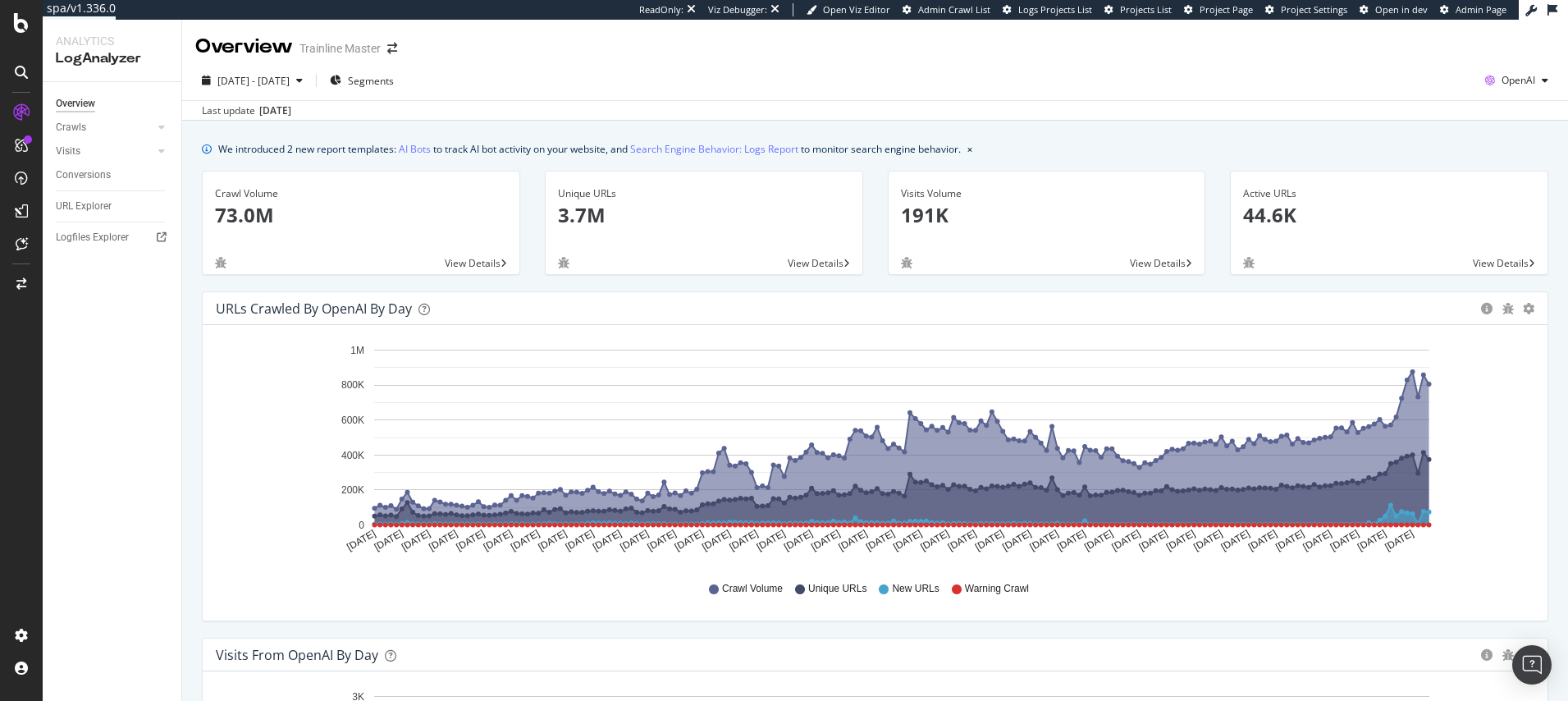
scroll to position [784, 0]
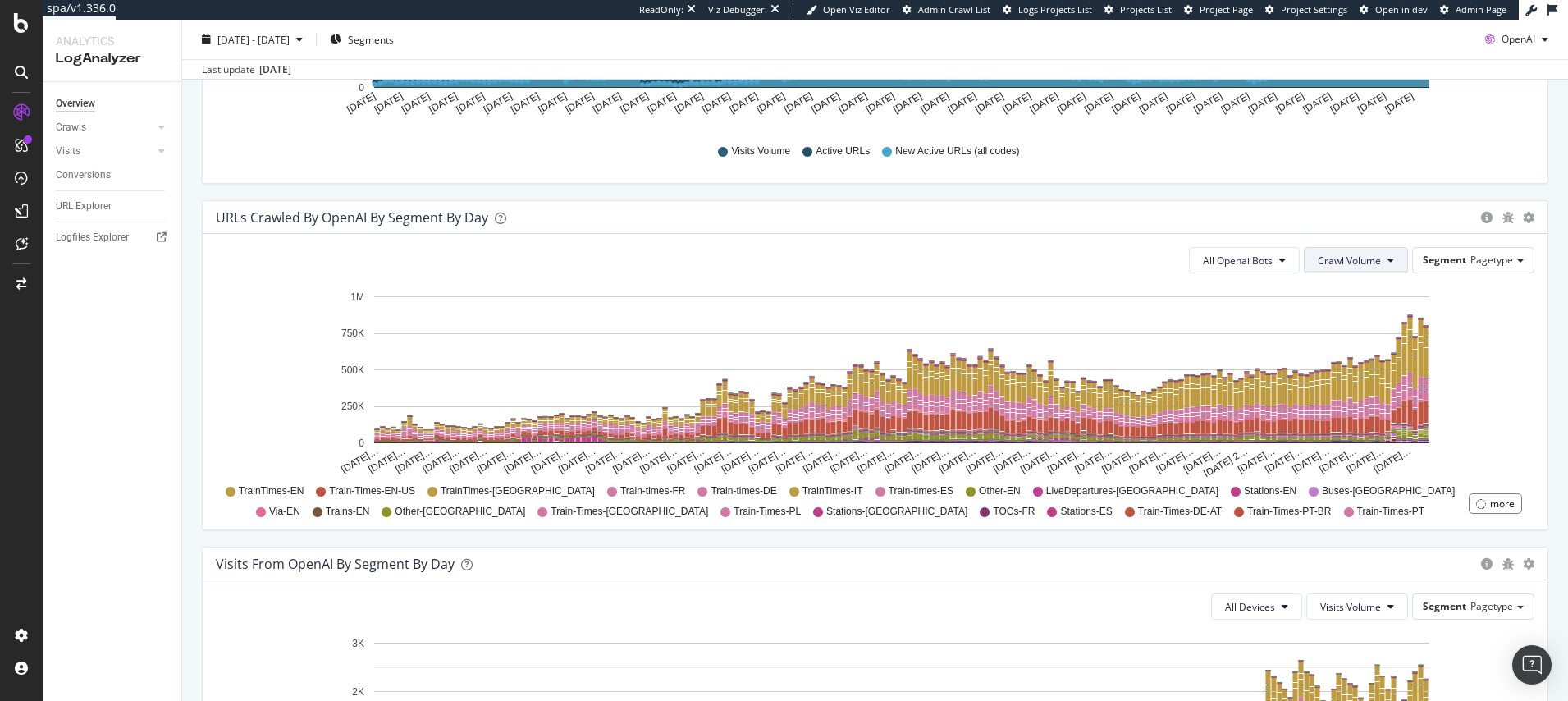
click at [1389, 260] on icon at bounding box center [1391, 260] width 7 height 10
click at [1340, 316] on span "Unique URLs" at bounding box center [1350, 323] width 65 height 14
click at [1265, 265] on span "All Openai Bots" at bounding box center [1237, 260] width 69 height 13
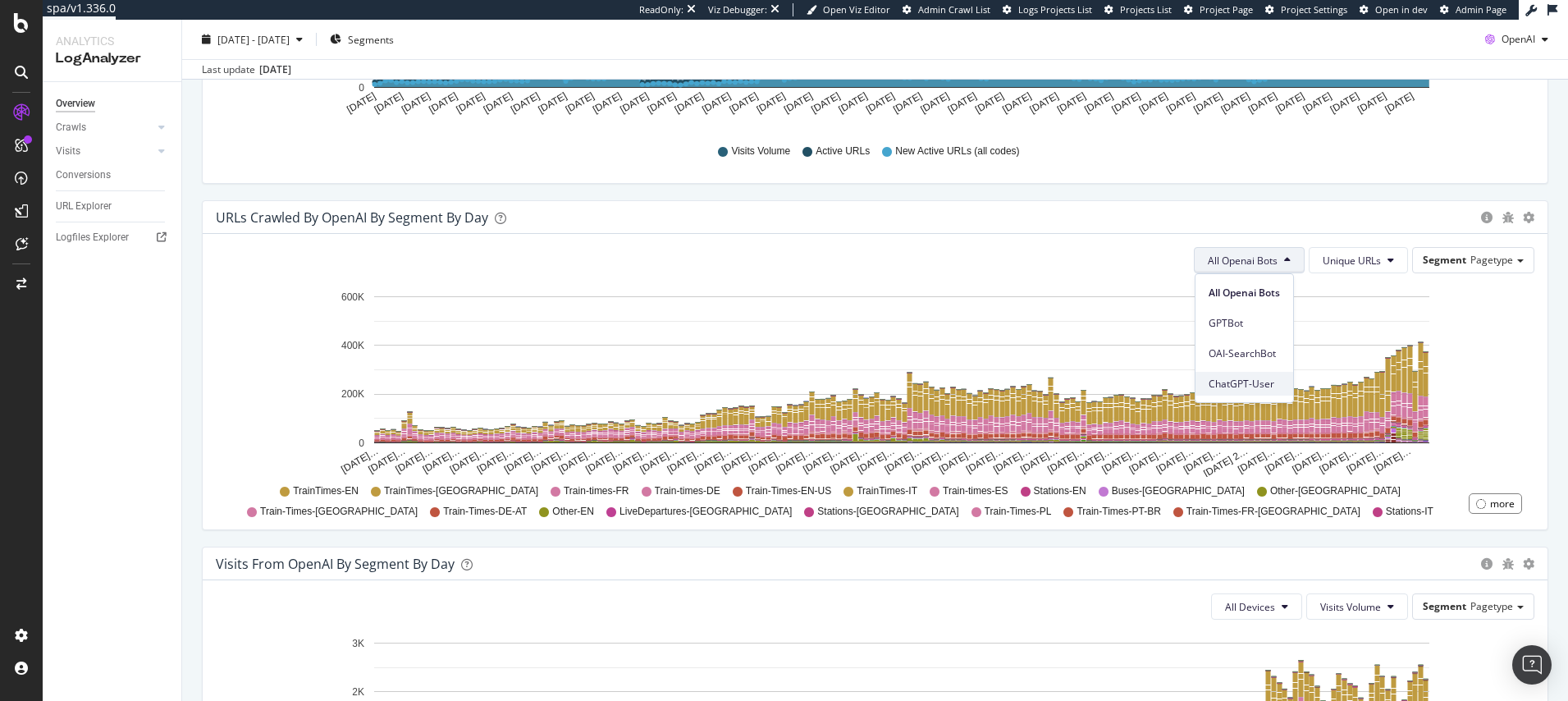
click at [1245, 390] on span "ChatGPT-User" at bounding box center [1244, 384] width 71 height 14
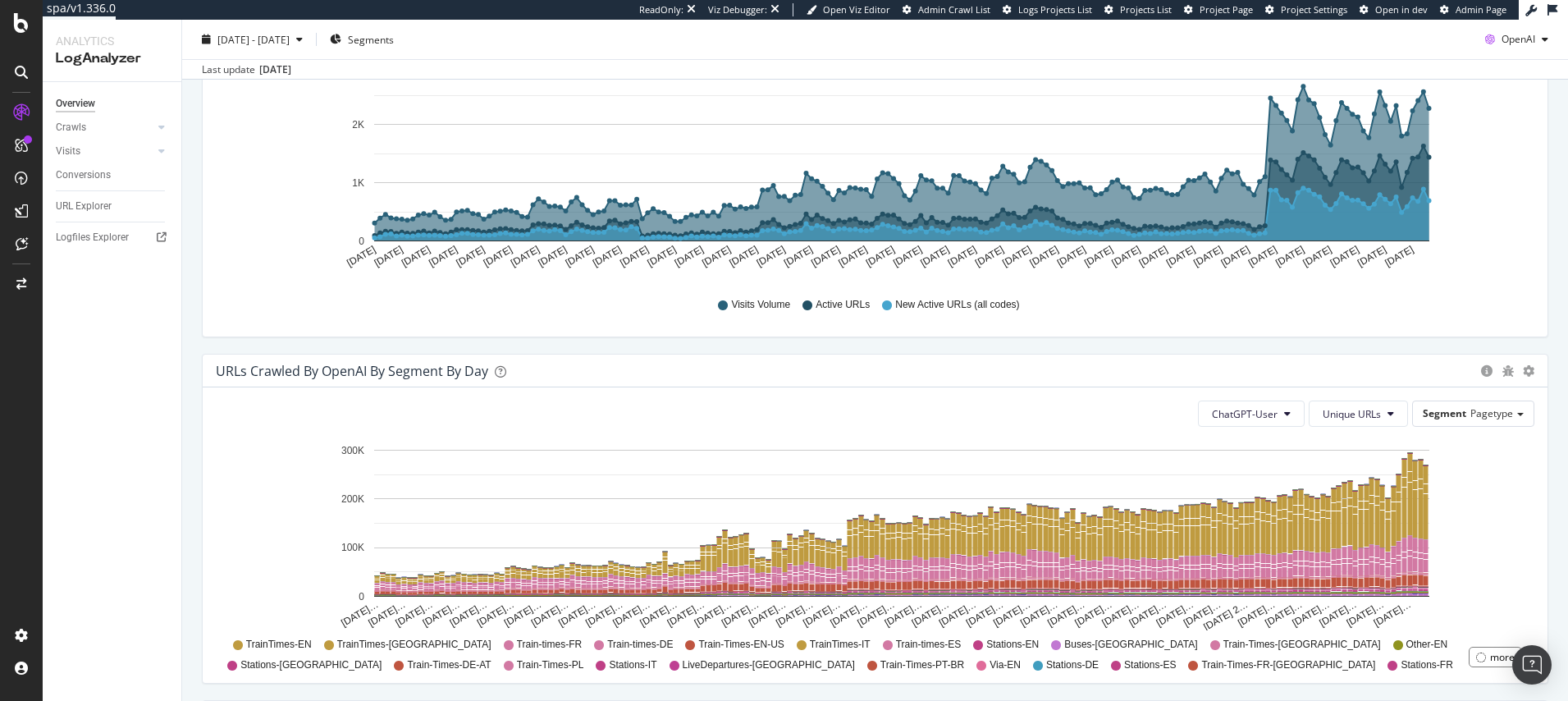
scroll to position [821, 0]
